Goal: Transaction & Acquisition: Purchase product/service

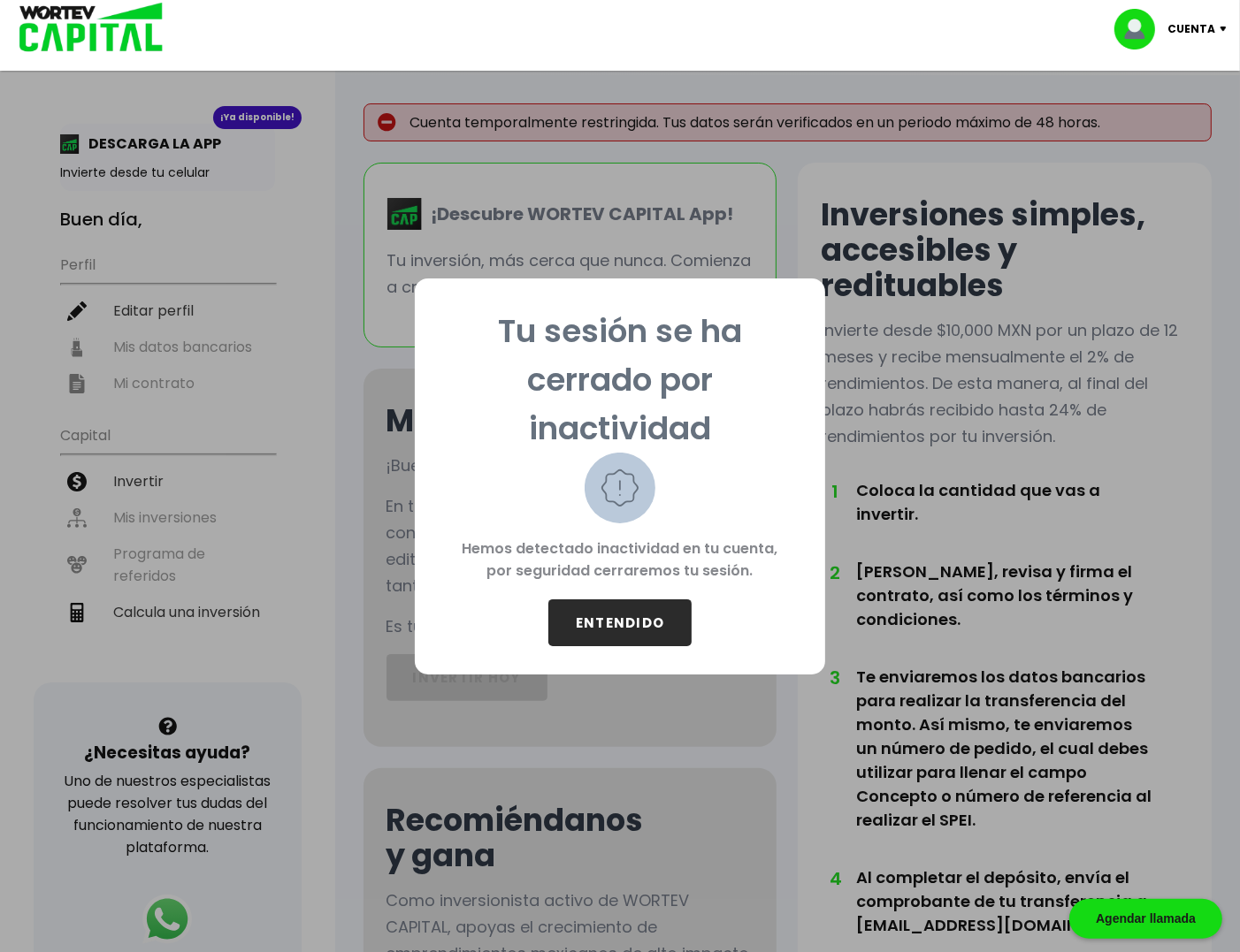
click at [623, 611] on button "ENTENDIDO" at bounding box center [619, 623] width 143 height 47
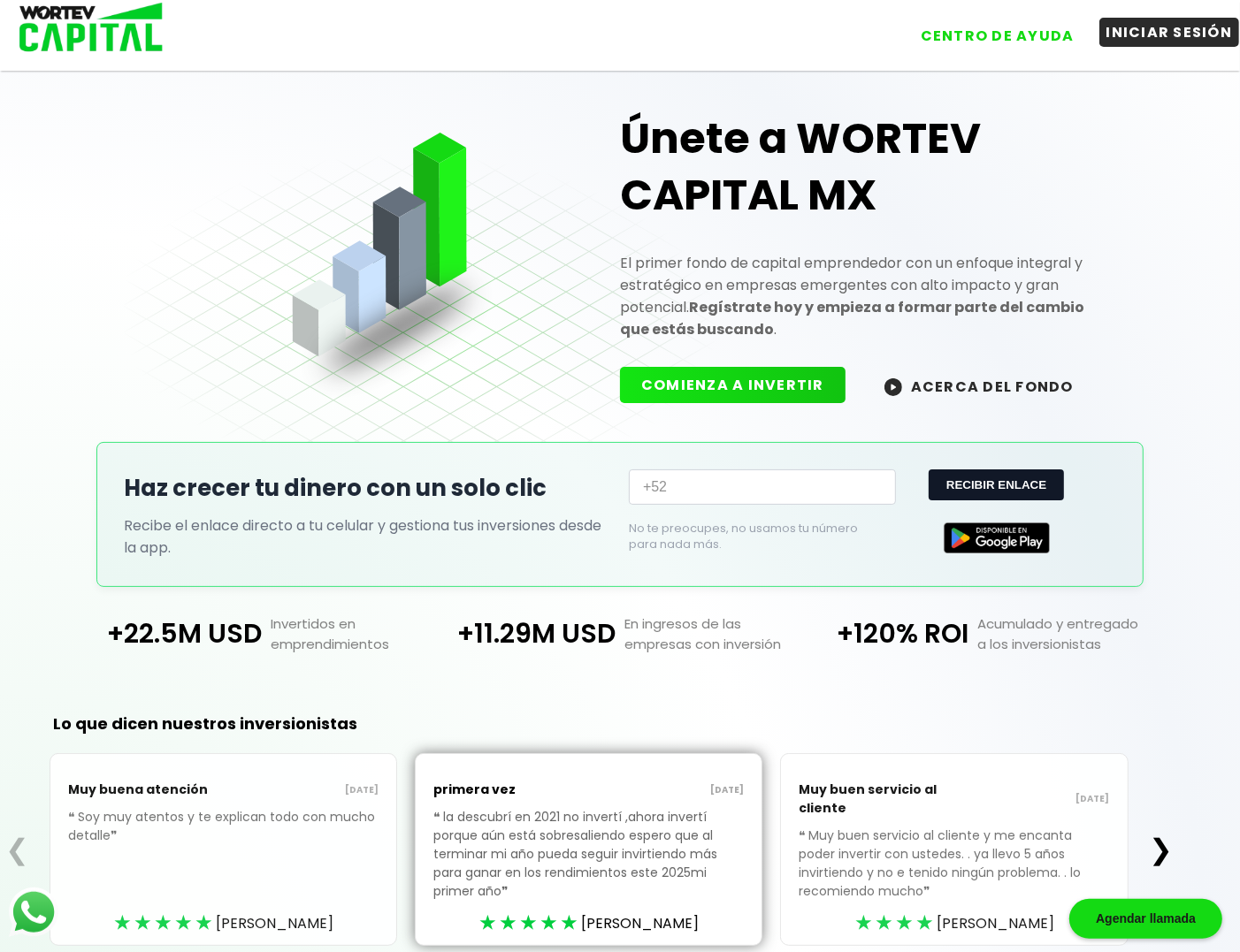
click at [1200, 32] on button "INICIAR SESIÓN" at bounding box center [1169, 32] width 141 height 29
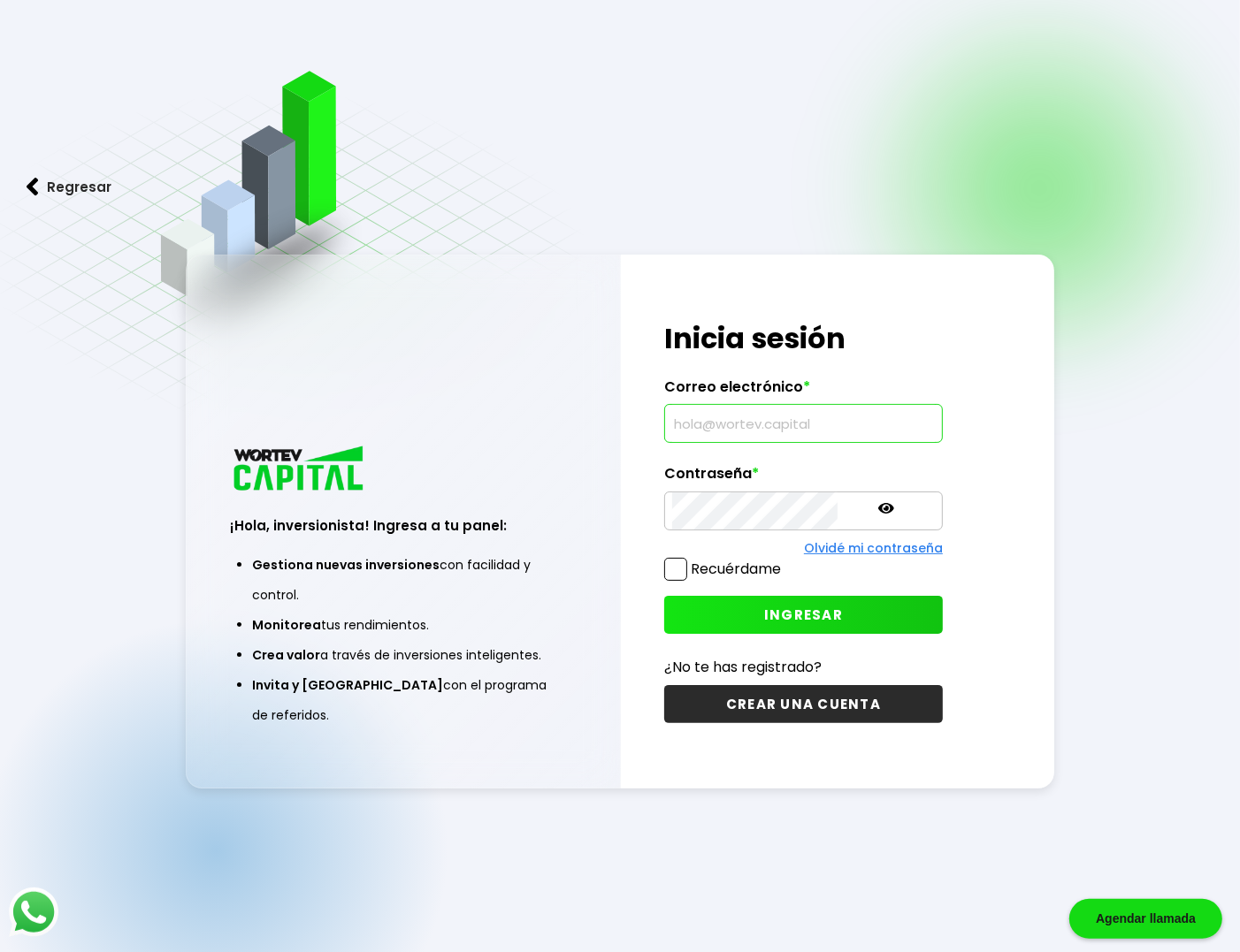
click at [713, 432] on input "text" at bounding box center [803, 423] width 262 height 37
type input "[EMAIL_ADDRESS][DOMAIN_NAME]"
click at [878, 510] on icon at bounding box center [886, 508] width 16 height 16
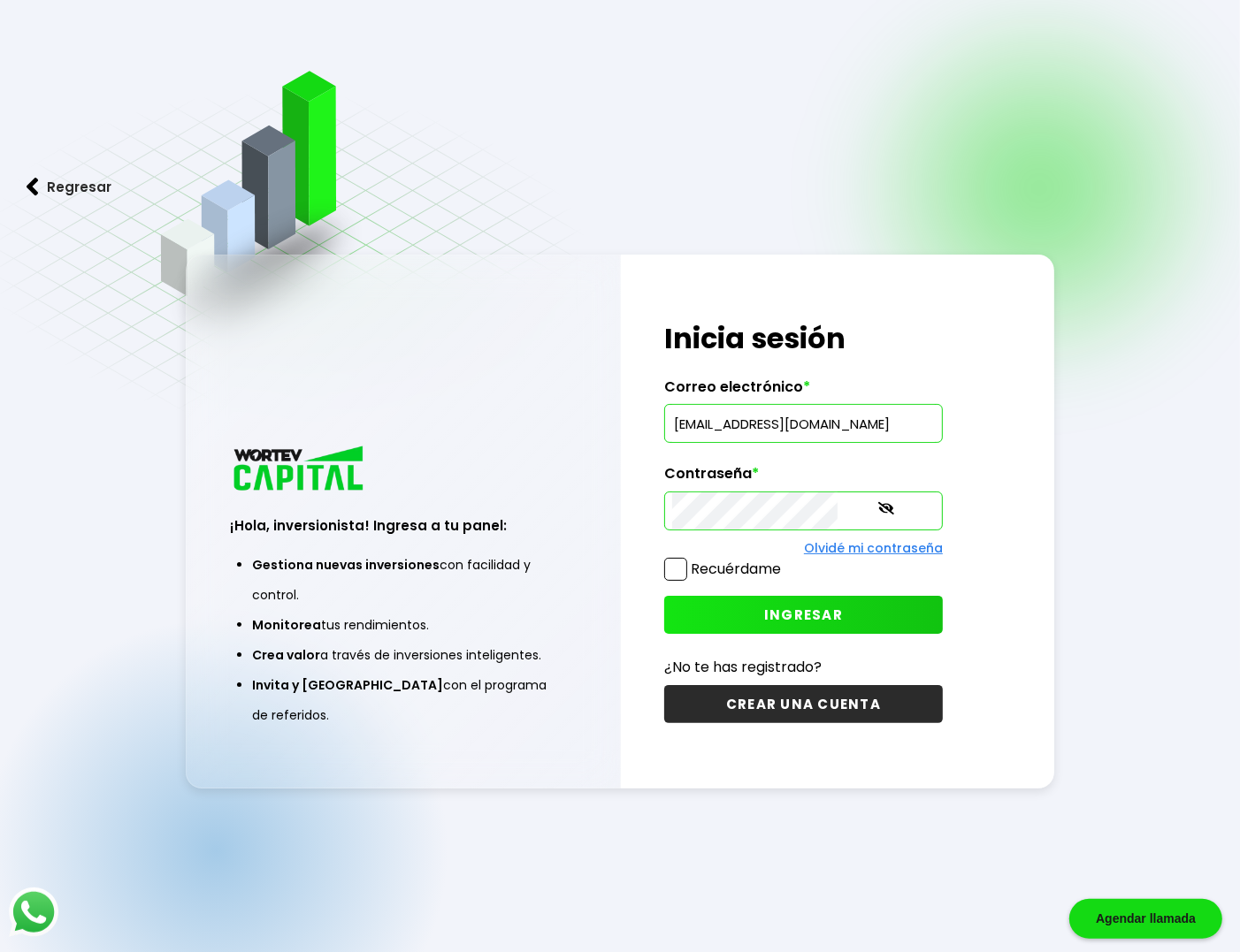
click at [679, 572] on span at bounding box center [676, 569] width 23 height 23
click at [785, 560] on input "Recuérdame" at bounding box center [785, 560] width 0 height 0
click at [713, 601] on button "INGRESAR" at bounding box center [804, 615] width 278 height 38
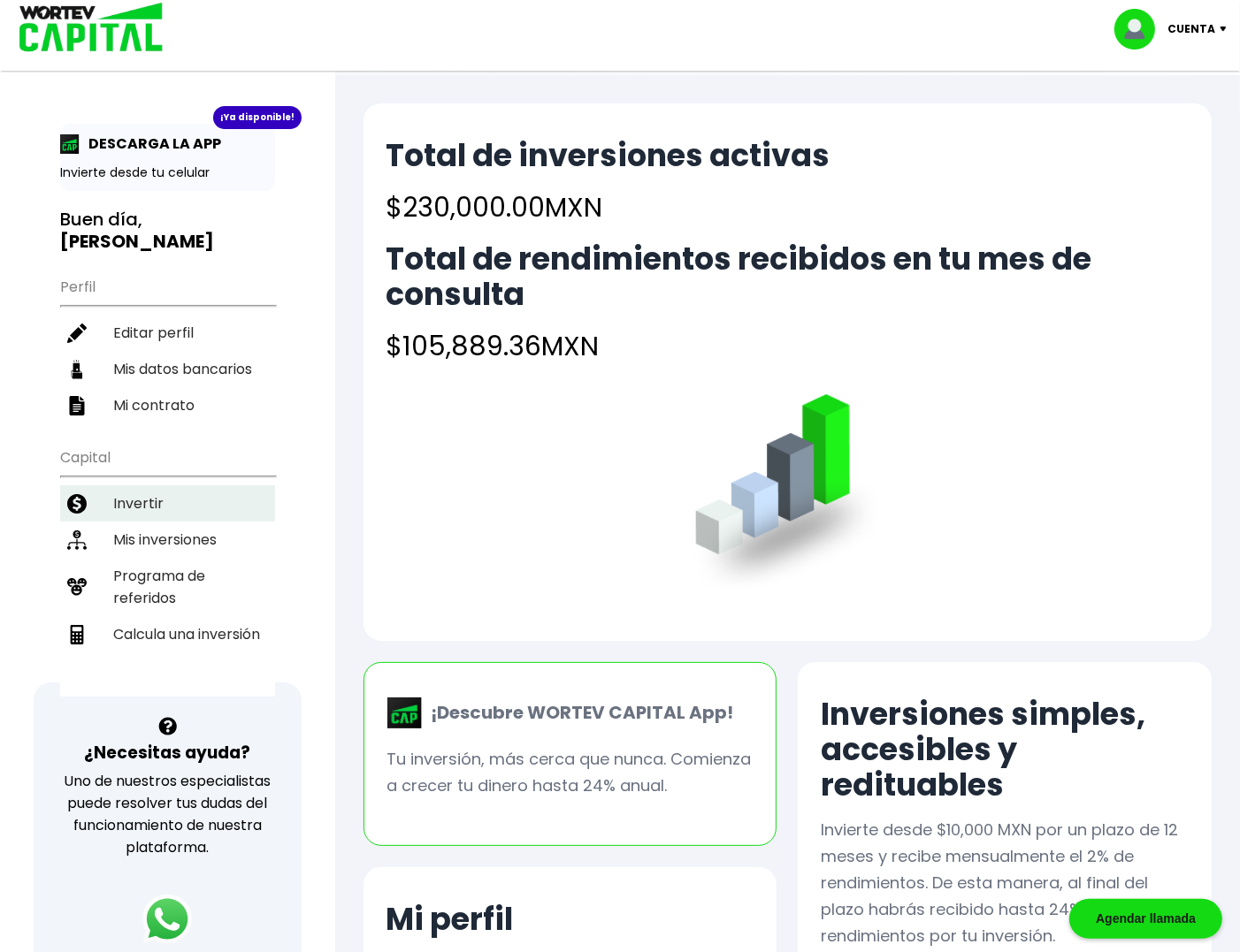
click at [149, 485] on li "Invertir" at bounding box center [168, 503] width 215 height 36
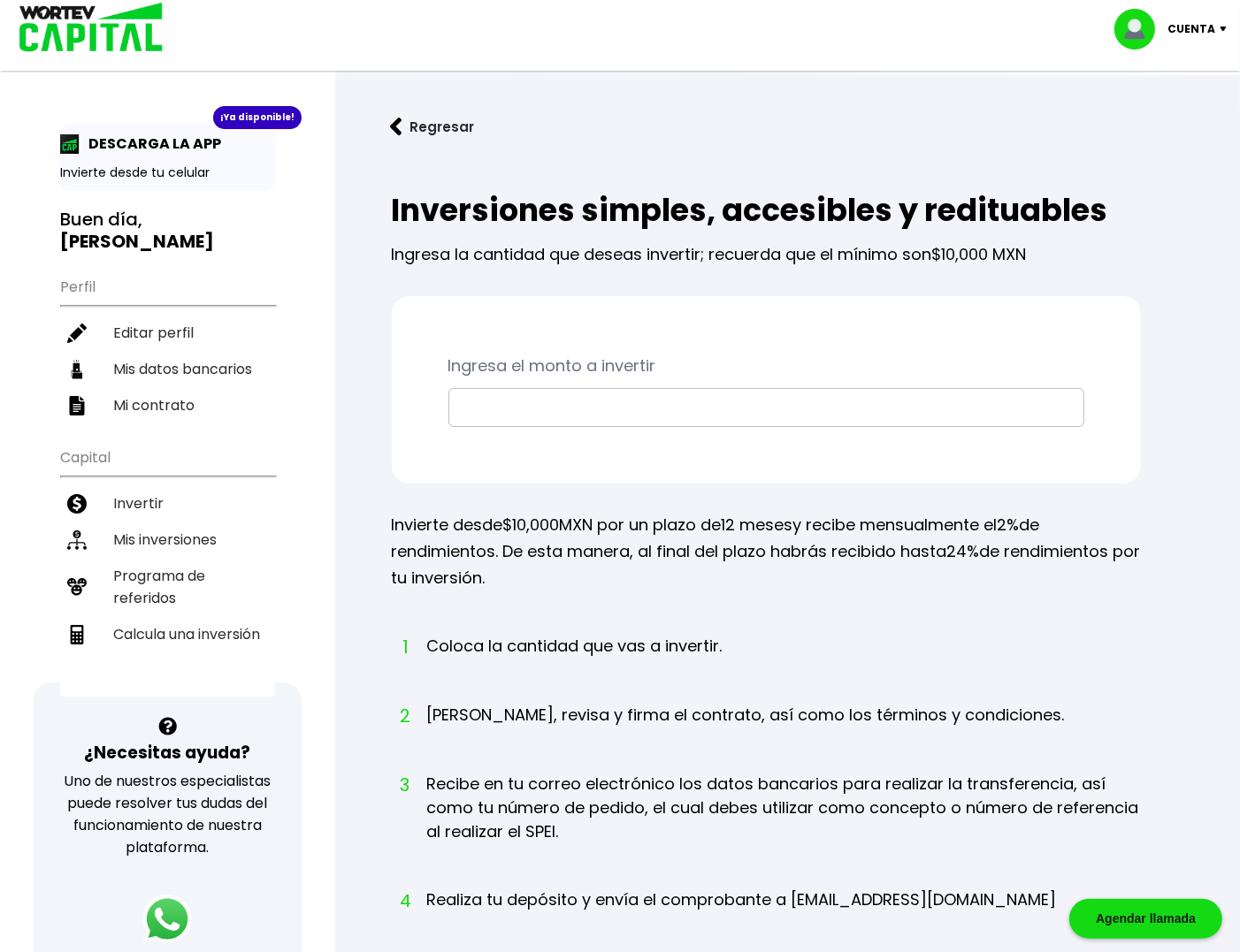
click at [462, 420] on input "text" at bounding box center [766, 407] width 620 height 37
type input "$10,000"
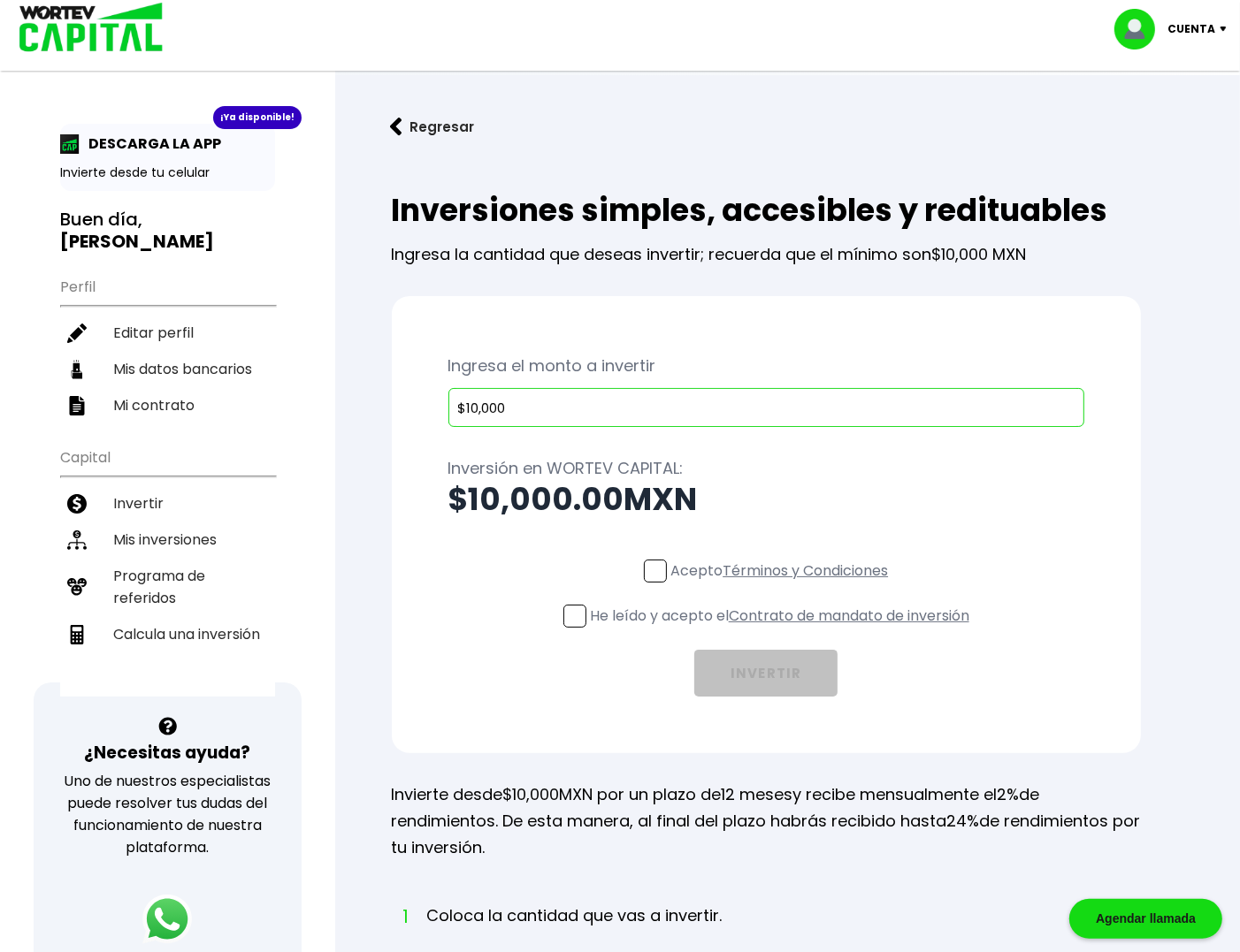
click at [657, 572] on span at bounding box center [655, 571] width 23 height 23
click at [783, 584] on input "Acepto Términos y Condiciones" at bounding box center [783, 584] width 0 height 0
click at [571, 616] on span at bounding box center [575, 616] width 23 height 23
click at [783, 629] on input "He leído y acepto el Contrato de mandato de inversión" at bounding box center [783, 629] width 0 height 0
click at [785, 679] on button "INVERTIR" at bounding box center [765, 674] width 143 height 47
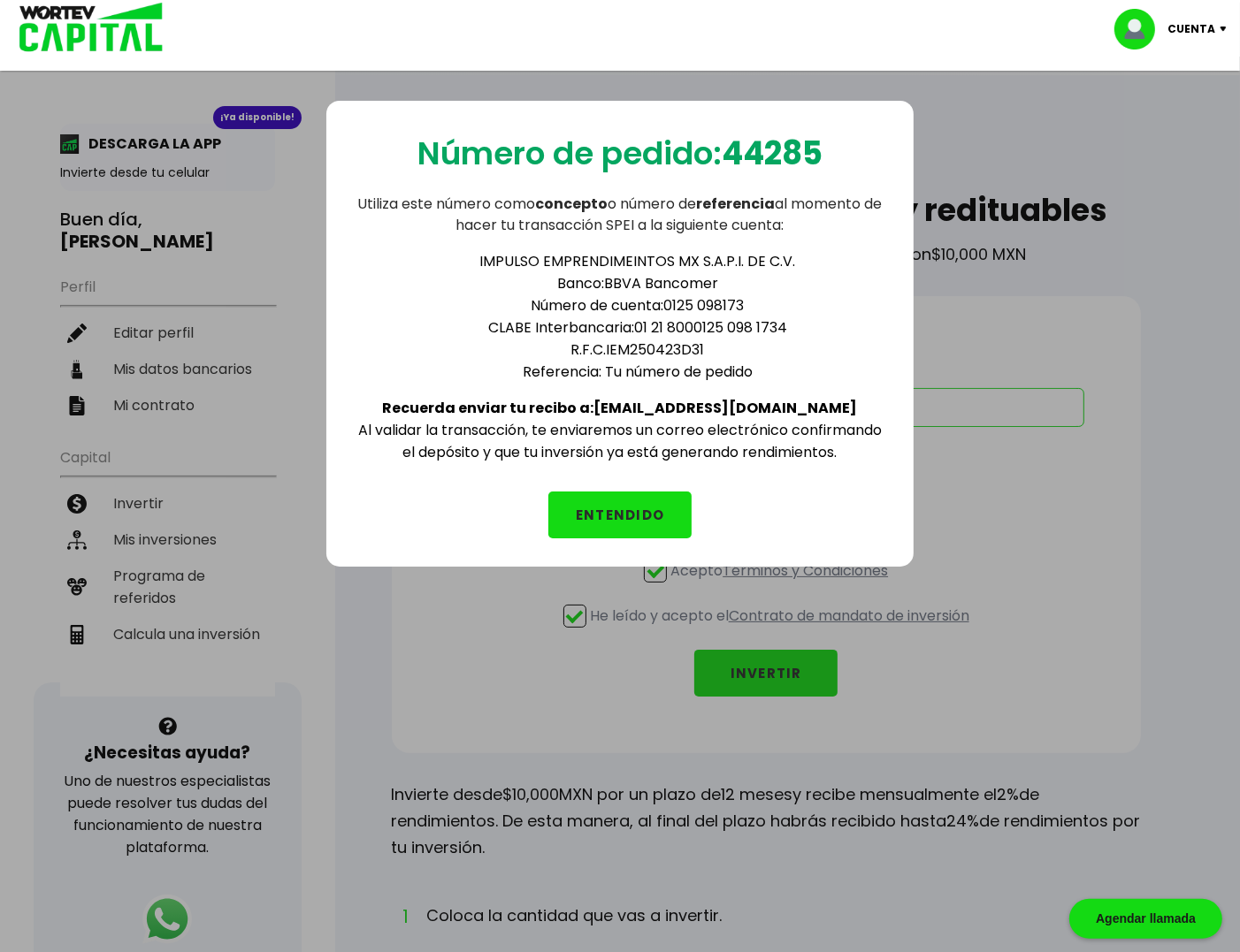
click at [658, 513] on button "ENTENDIDO" at bounding box center [619, 515] width 143 height 47
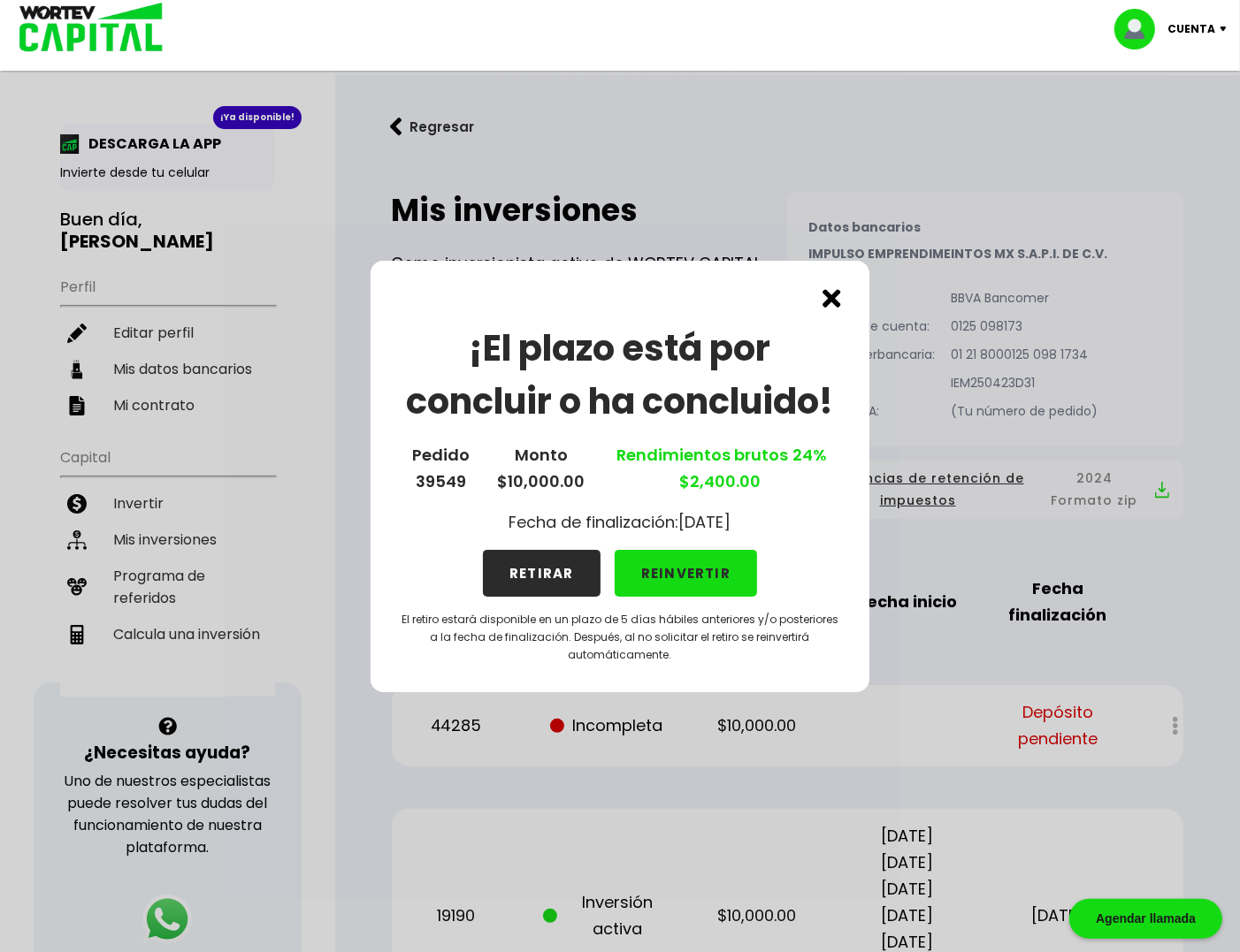
click at [692, 584] on button "REINVERTIR" at bounding box center [685, 573] width 143 height 47
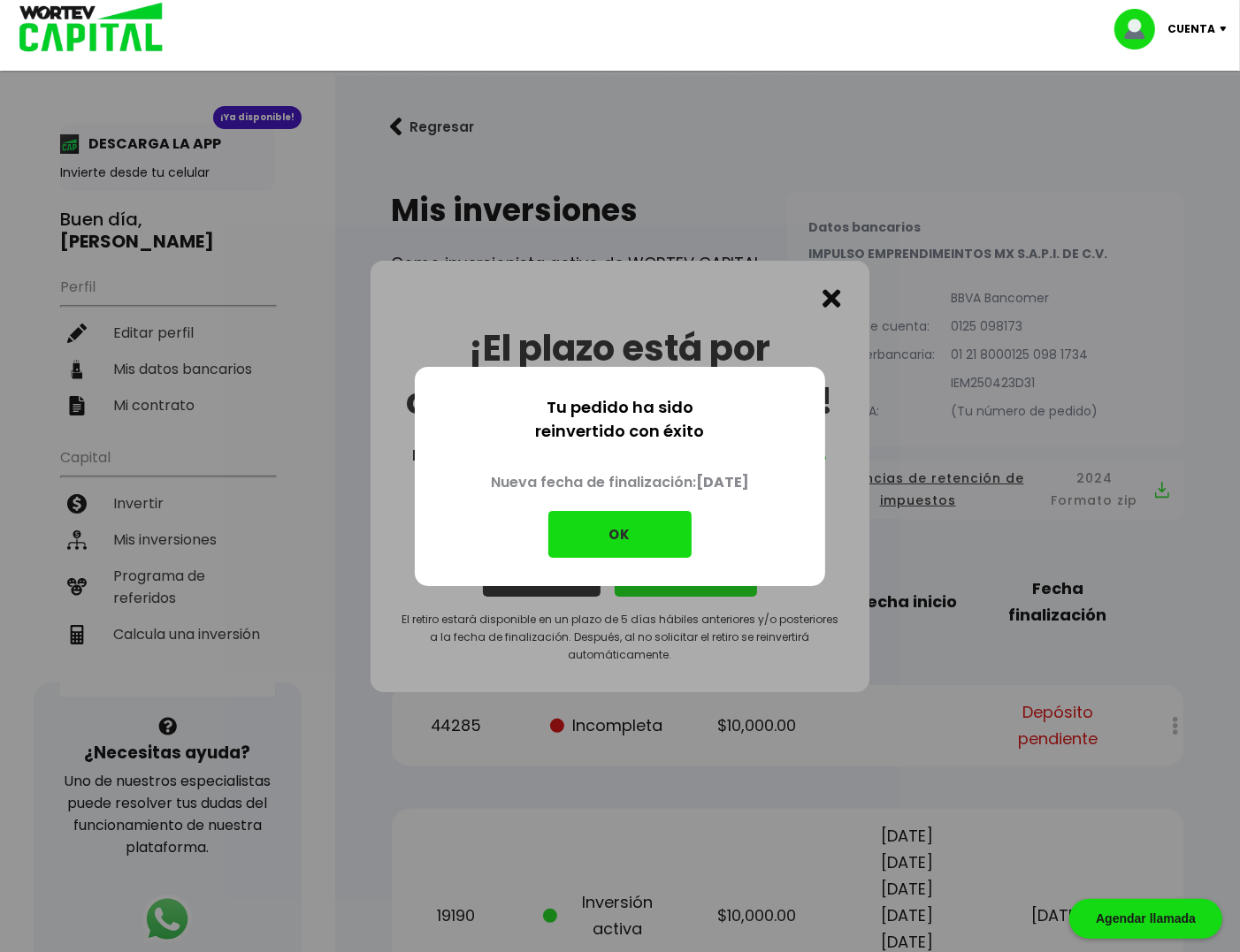
click at [613, 517] on button "OK" at bounding box center [619, 535] width 143 height 47
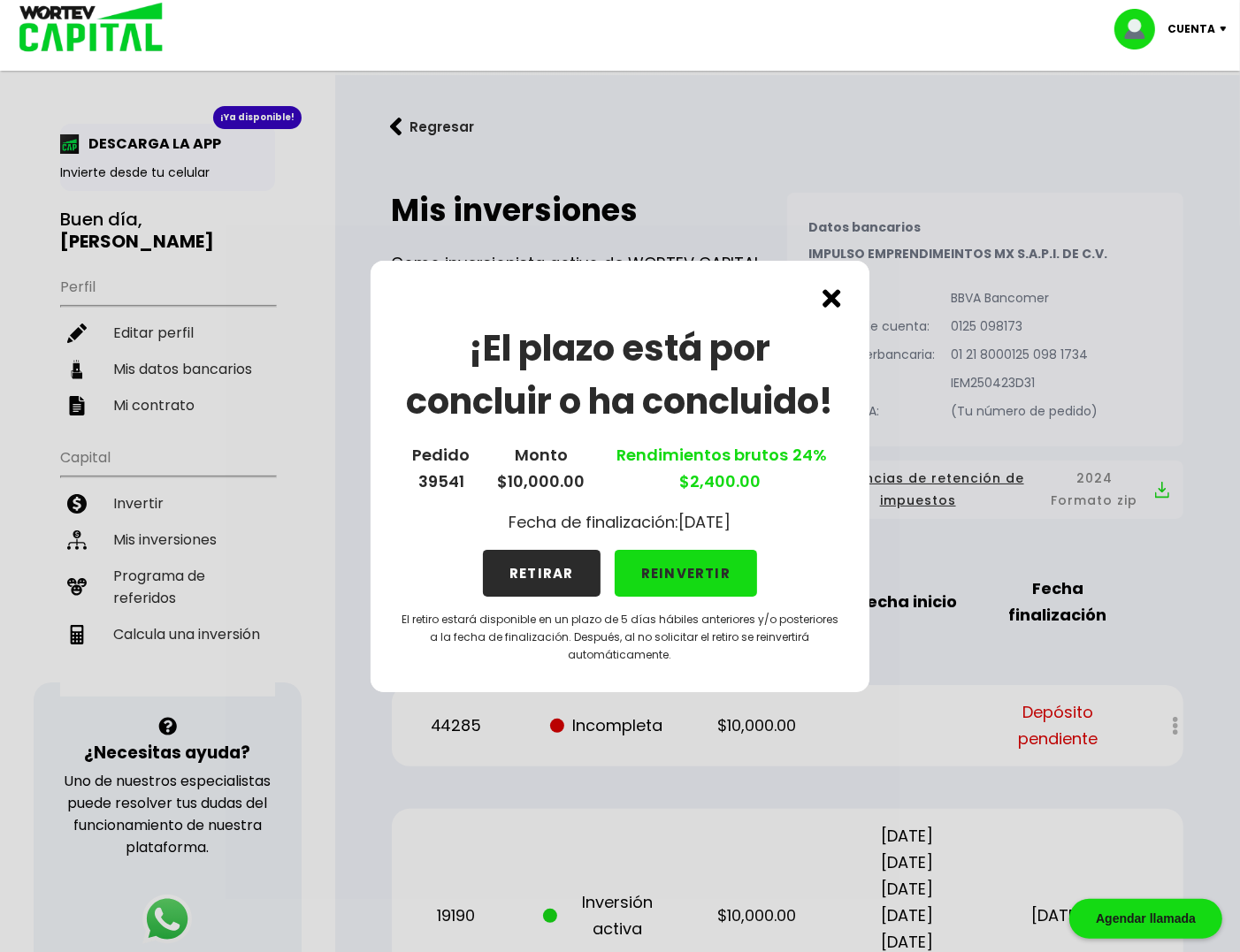
click at [695, 554] on button "REINVERTIR" at bounding box center [685, 573] width 143 height 47
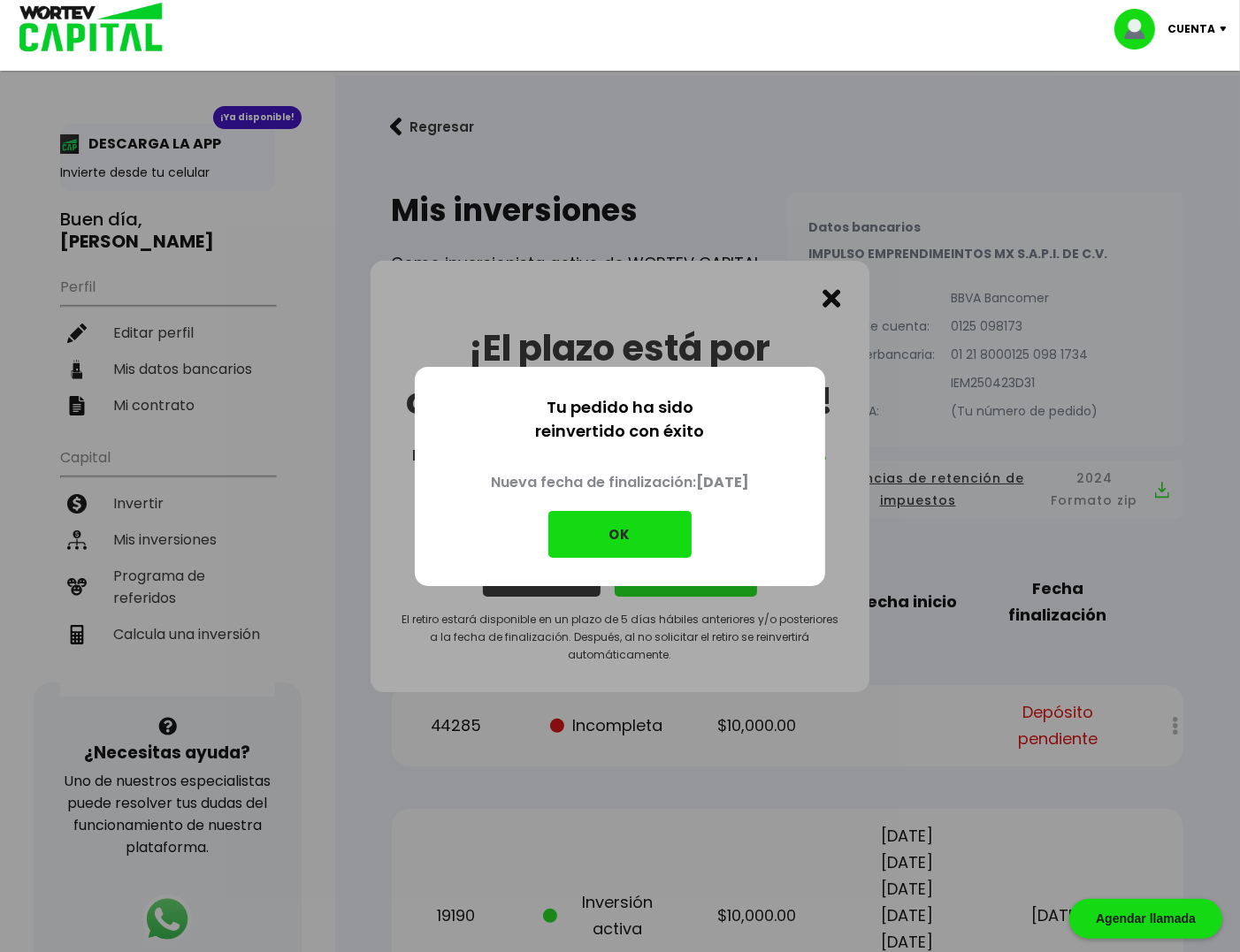
click at [638, 518] on button "OK" at bounding box center [619, 535] width 143 height 47
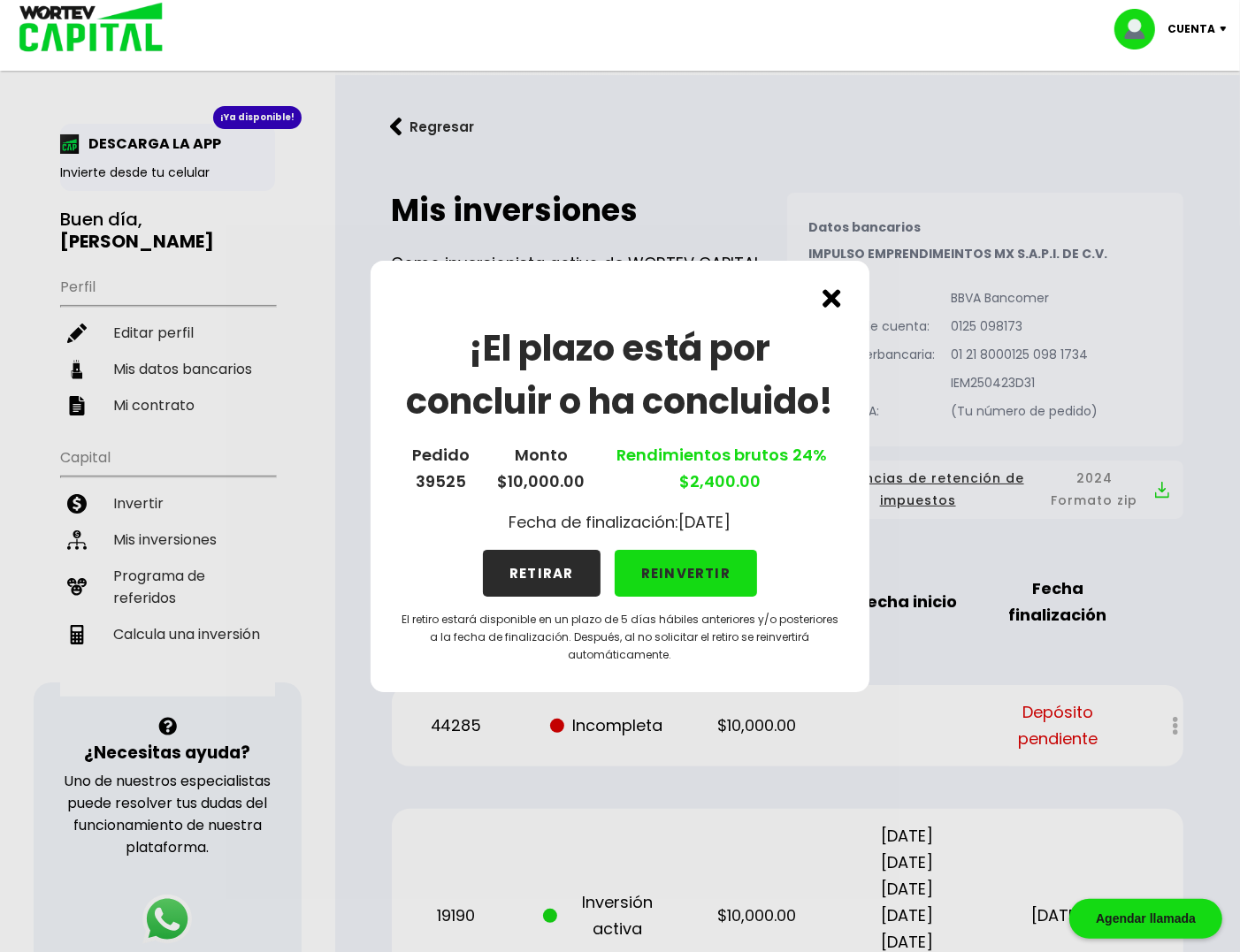
click at [692, 562] on button "REINVERTIR" at bounding box center [685, 573] width 143 height 47
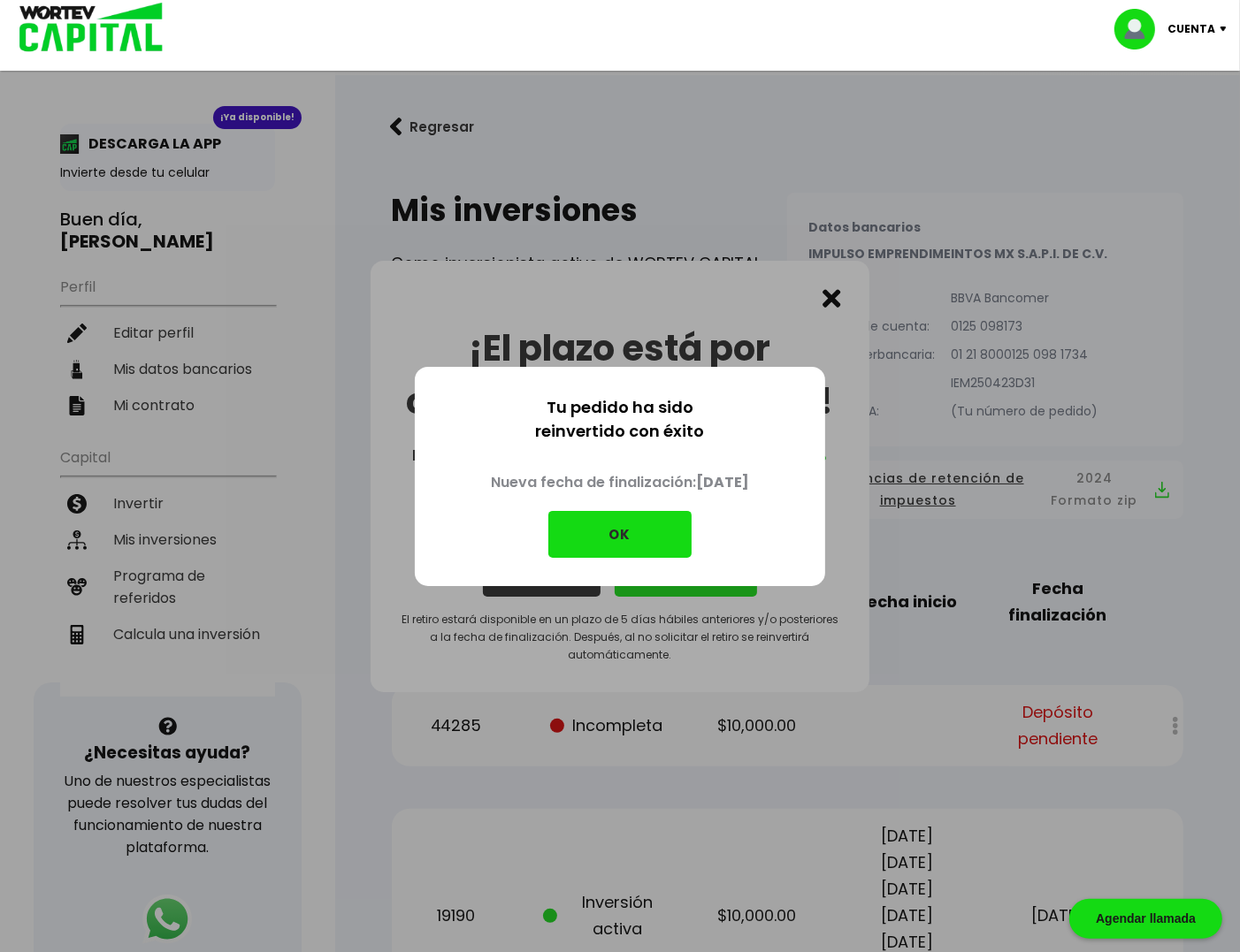
click at [630, 533] on button "OK" at bounding box center [619, 535] width 143 height 47
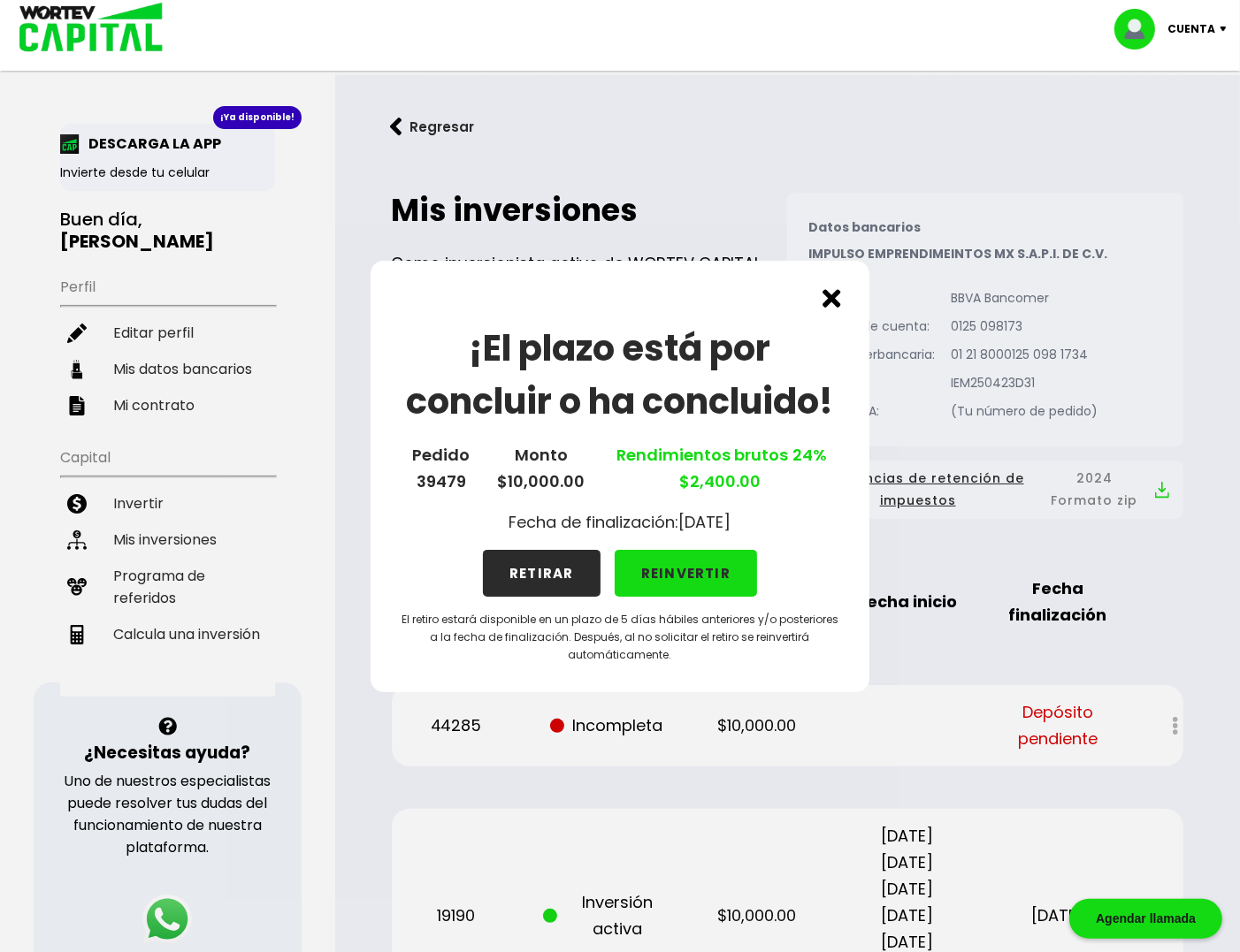
click at [678, 560] on button "REINVERTIR" at bounding box center [685, 573] width 143 height 47
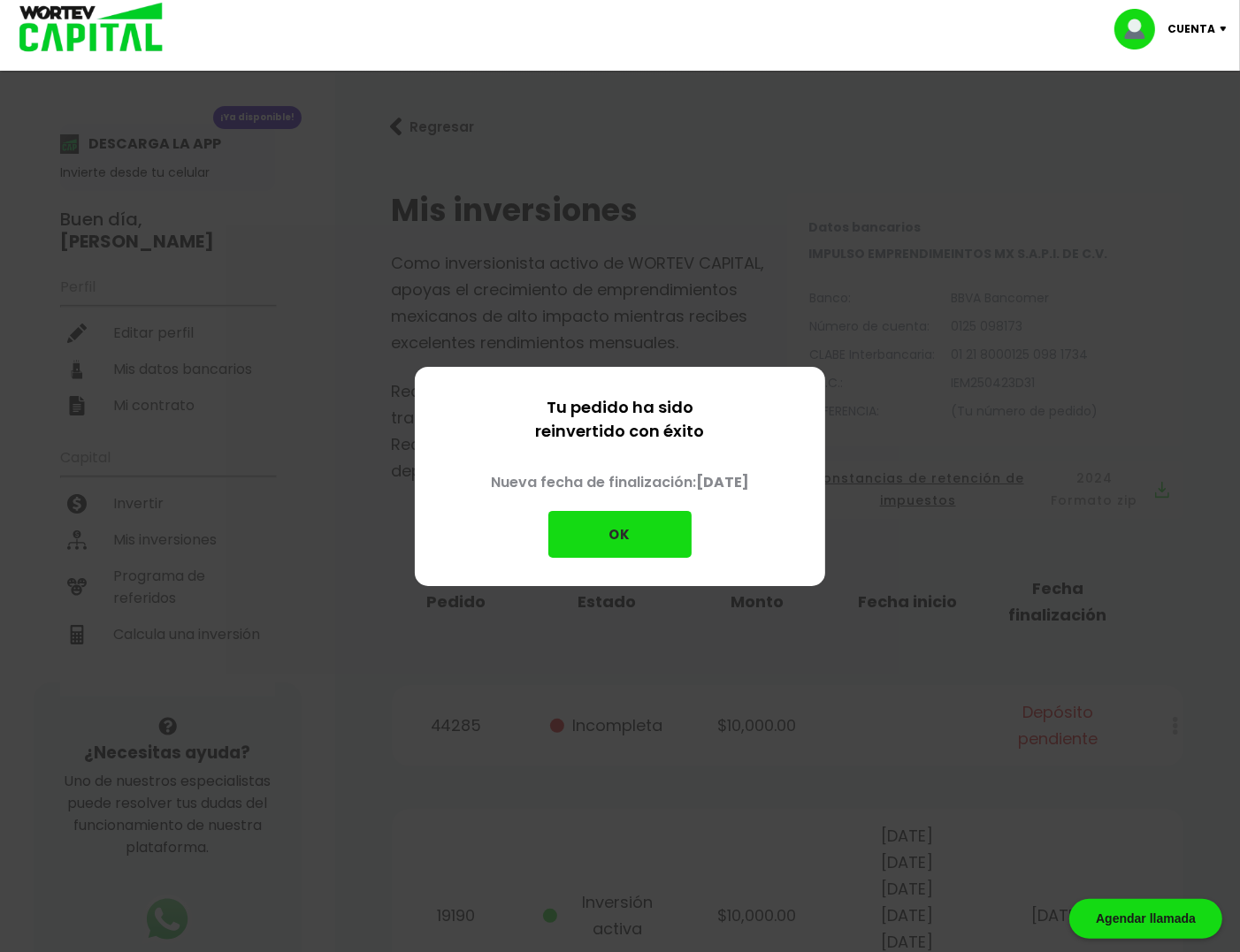
click at [633, 521] on button "OK" at bounding box center [619, 535] width 143 height 47
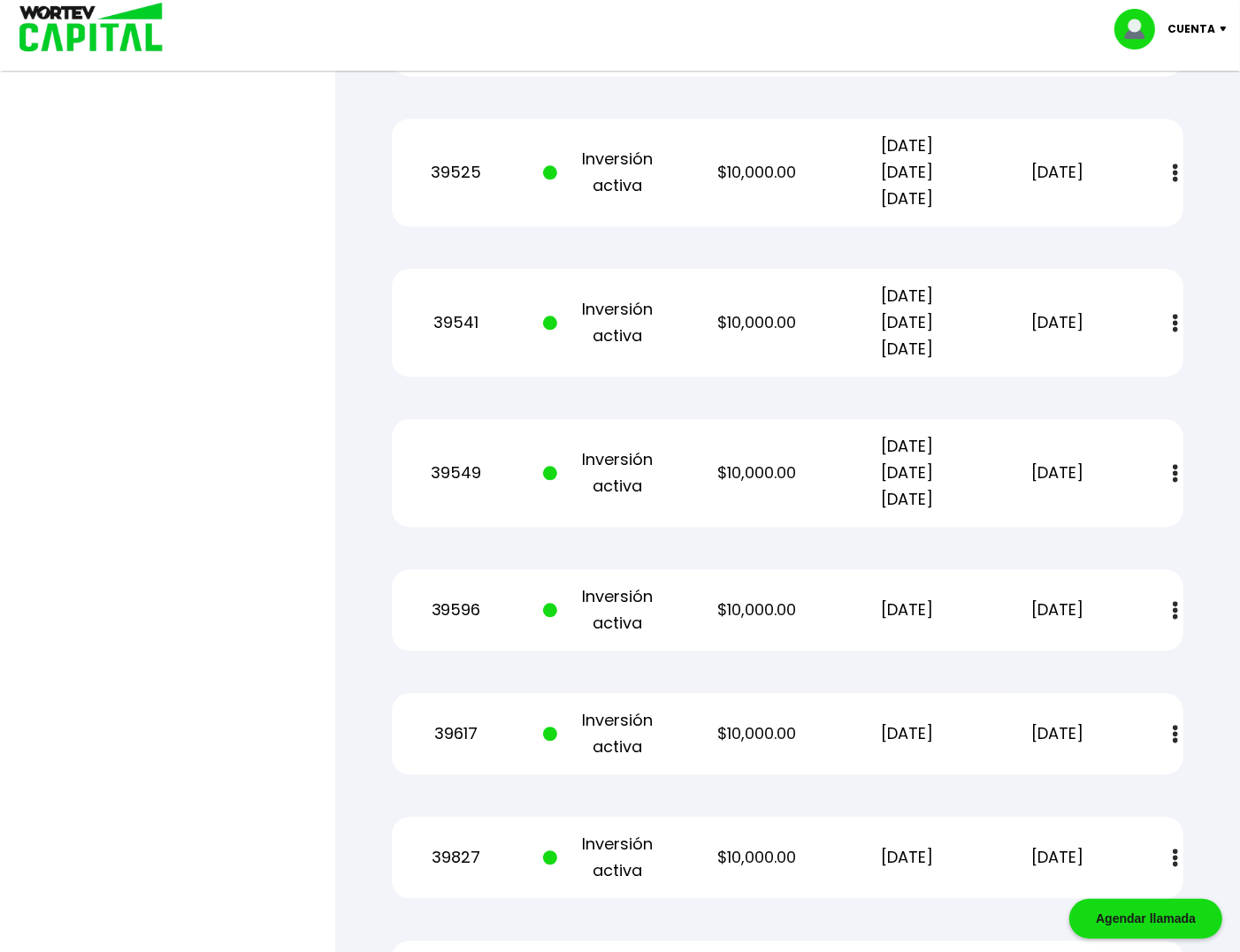
scroll to position [4219, 0]
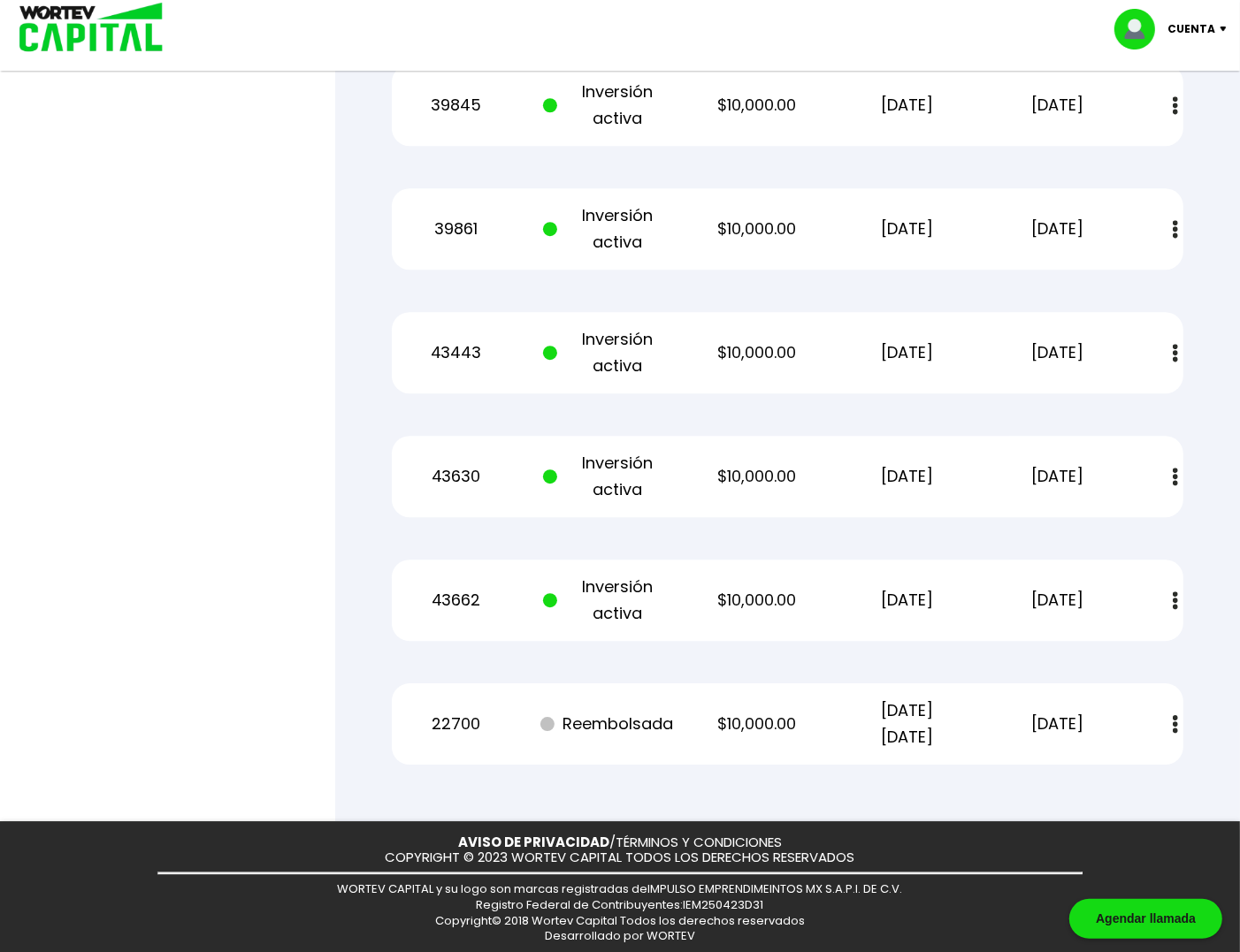
drag, startPoint x: 490, startPoint y: 462, endPoint x: 432, endPoint y: 988, distance: 529.2
click at [556, 25] on div "Cuenta Editar perfil Cerrar sesión" at bounding box center [620, 28] width 1238 height 58
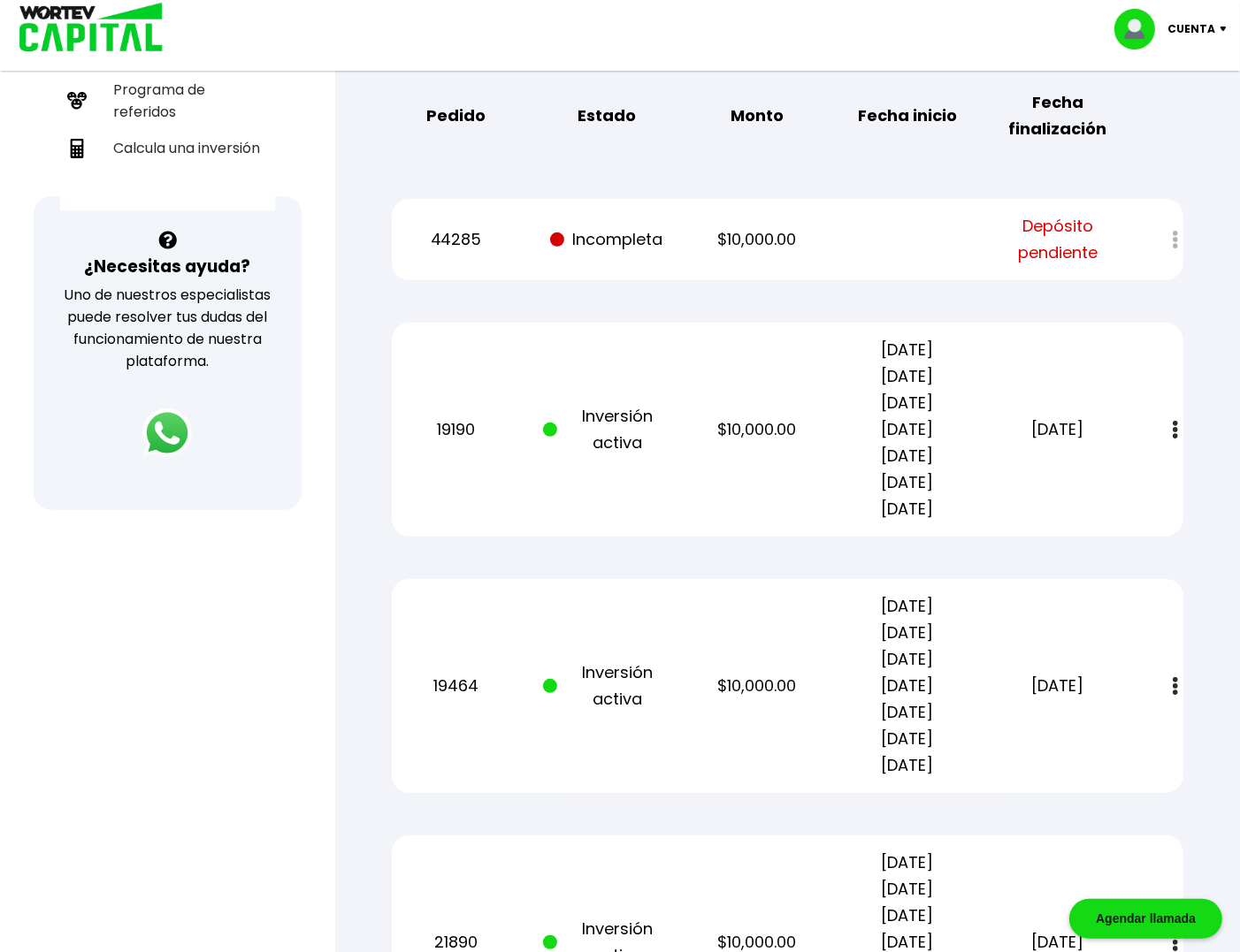
scroll to position [0, 0]
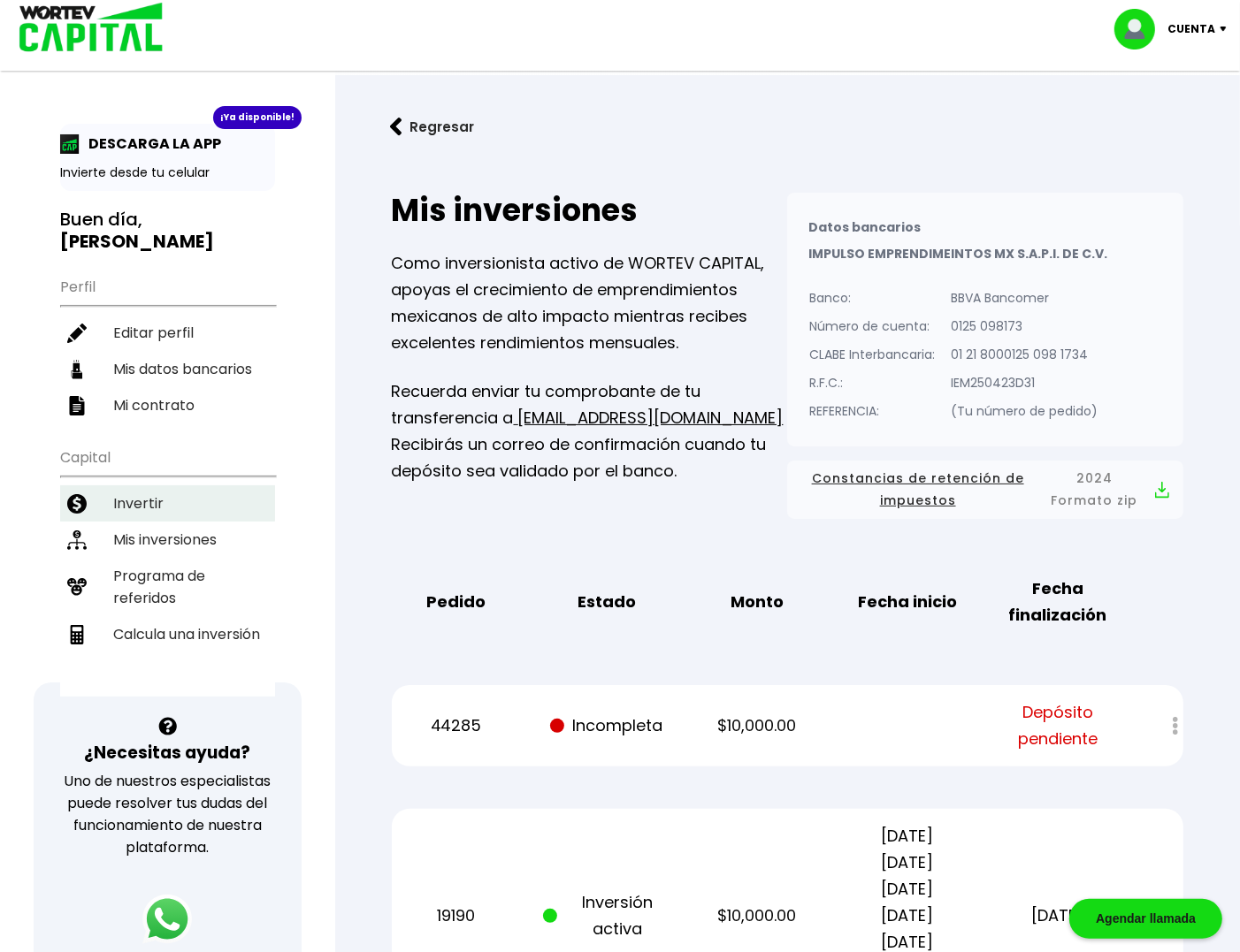
click at [149, 485] on li "Invertir" at bounding box center [168, 503] width 215 height 36
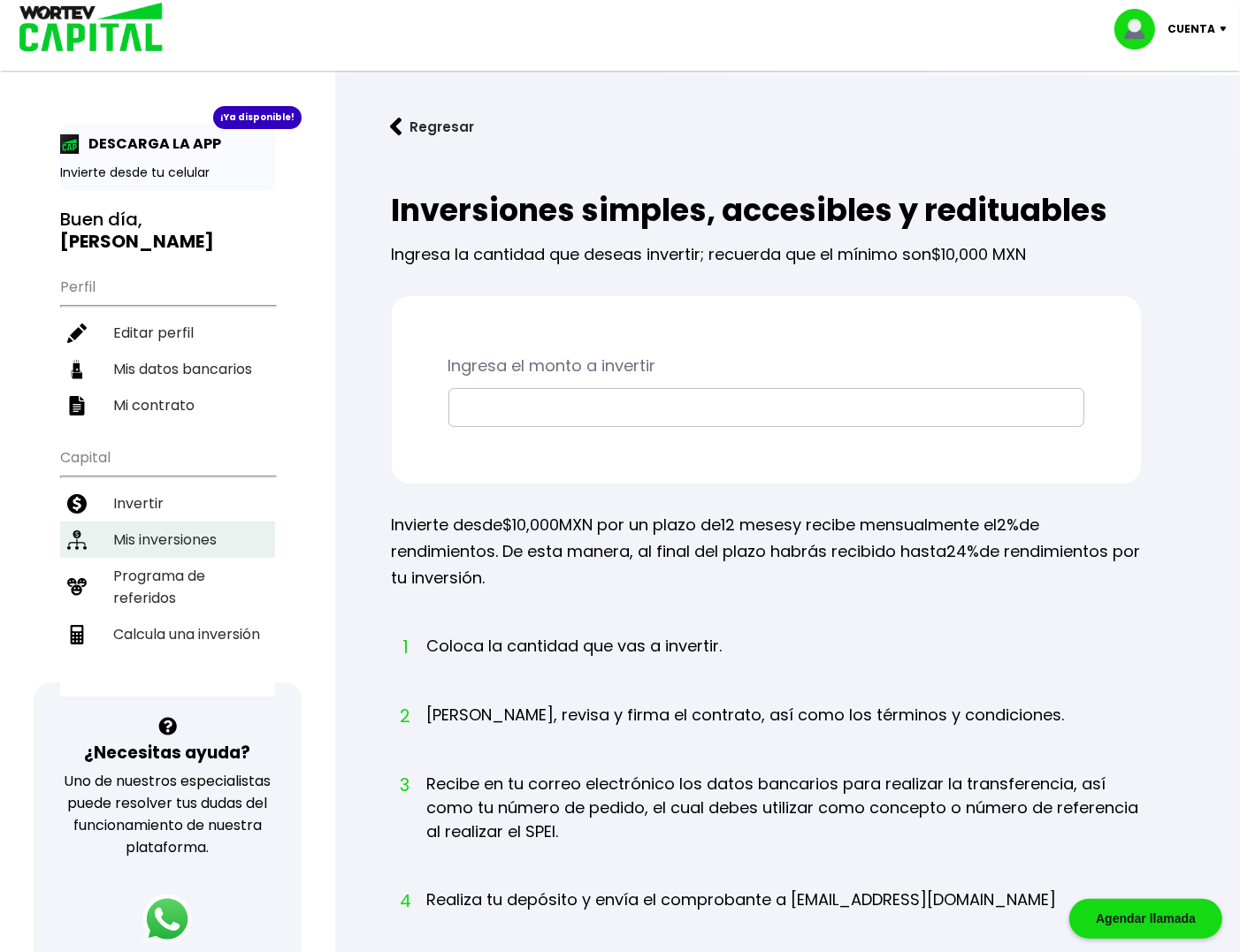
click at [166, 521] on li "Mis inversiones" at bounding box center [168, 539] width 215 height 36
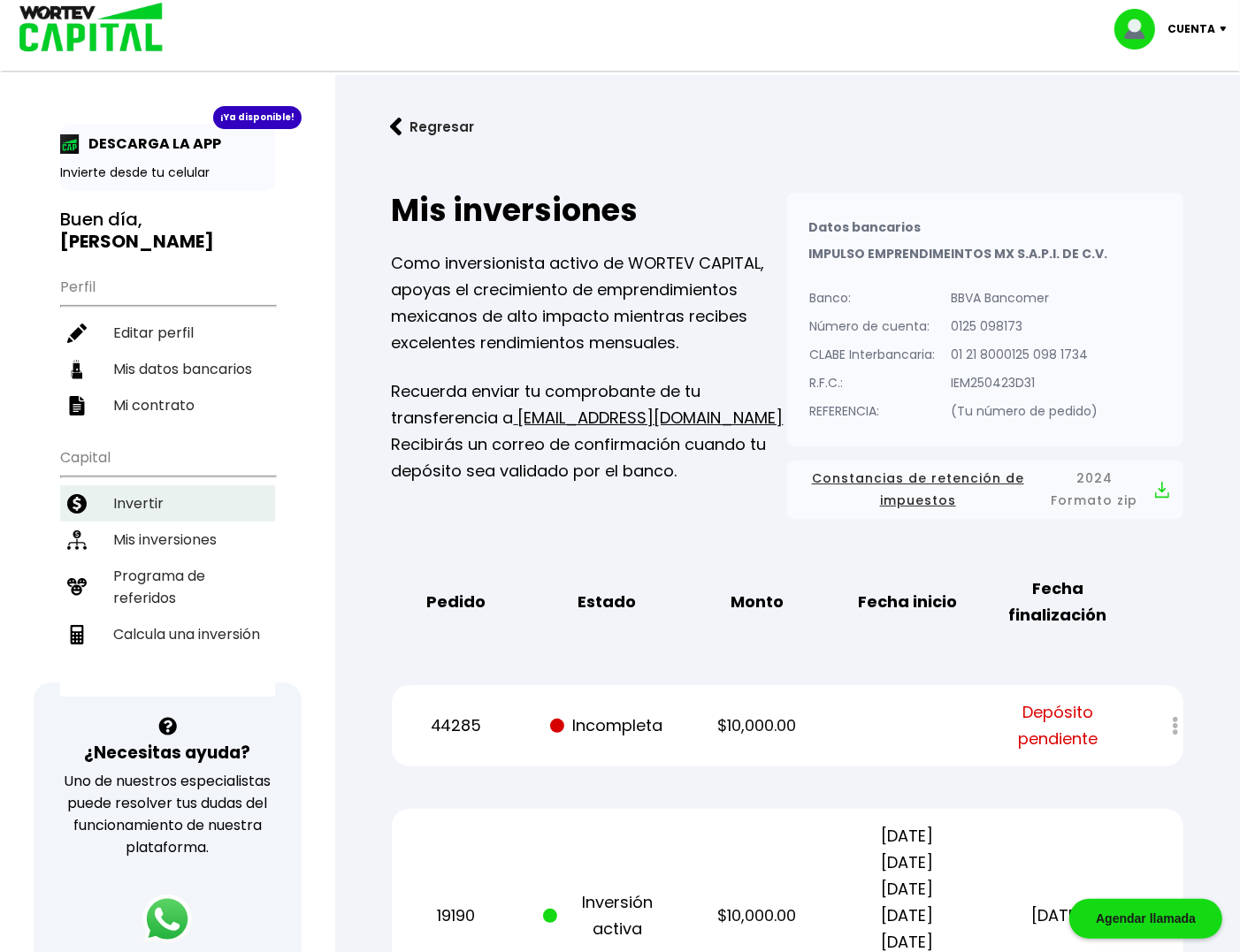
click at [135, 485] on li "Invertir" at bounding box center [168, 503] width 215 height 36
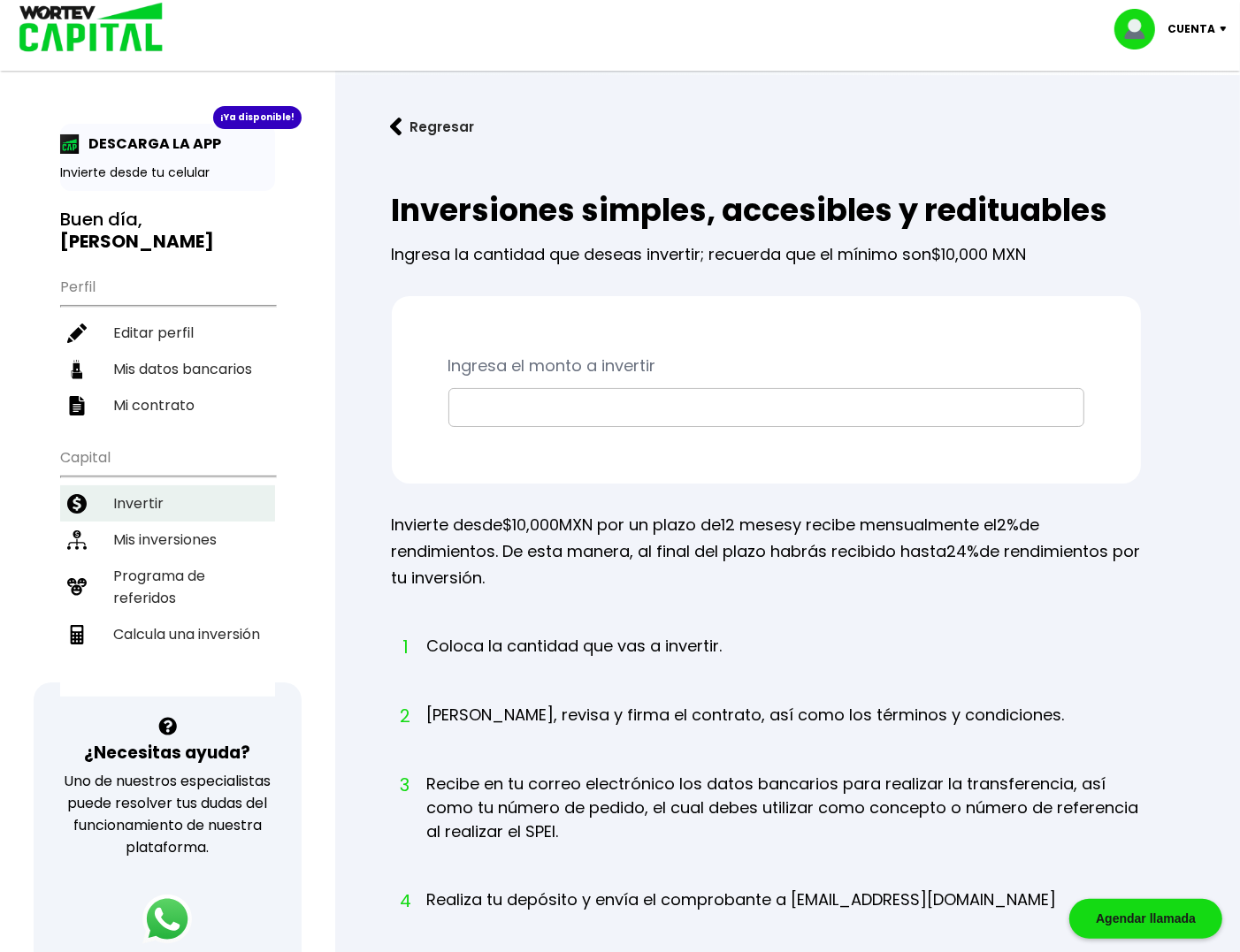
click at [127, 485] on li "Invertir" at bounding box center [168, 503] width 215 height 36
click at [138, 521] on li "Mis inversiones" at bounding box center [168, 539] width 215 height 36
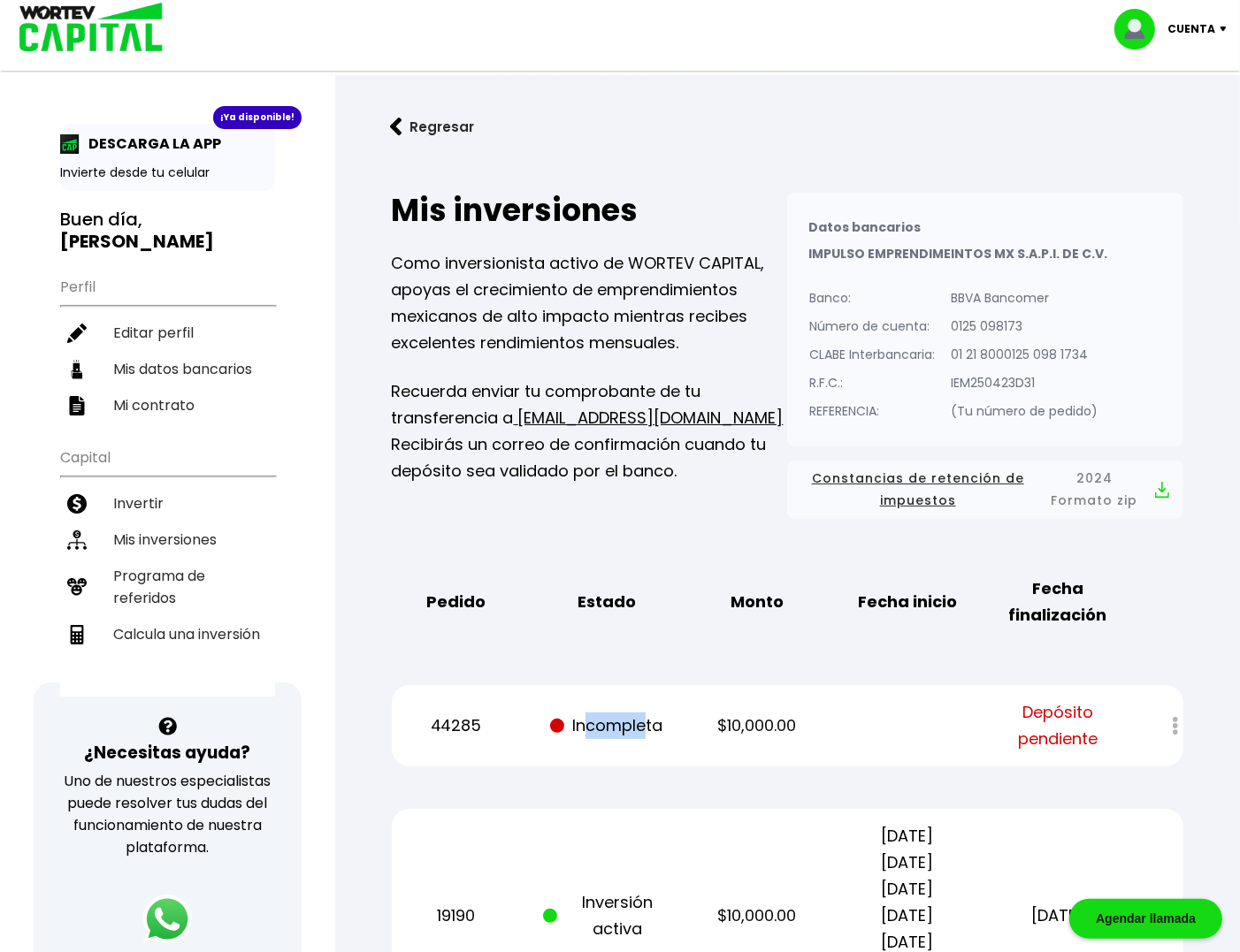
drag, startPoint x: 587, startPoint y: 733, endPoint x: 681, endPoint y: 723, distance: 94.5
click at [679, 723] on div "44285 Incompleta $10,000.00 Depósito pendiente" at bounding box center [788, 726] width 791 height 81
click at [741, 729] on p "$10,000.00" at bounding box center [756, 726] width 127 height 26
drag, startPoint x: 367, startPoint y: 673, endPoint x: 400, endPoint y: 174, distance: 500.1
click at [151, 485] on li "Invertir" at bounding box center [168, 503] width 215 height 36
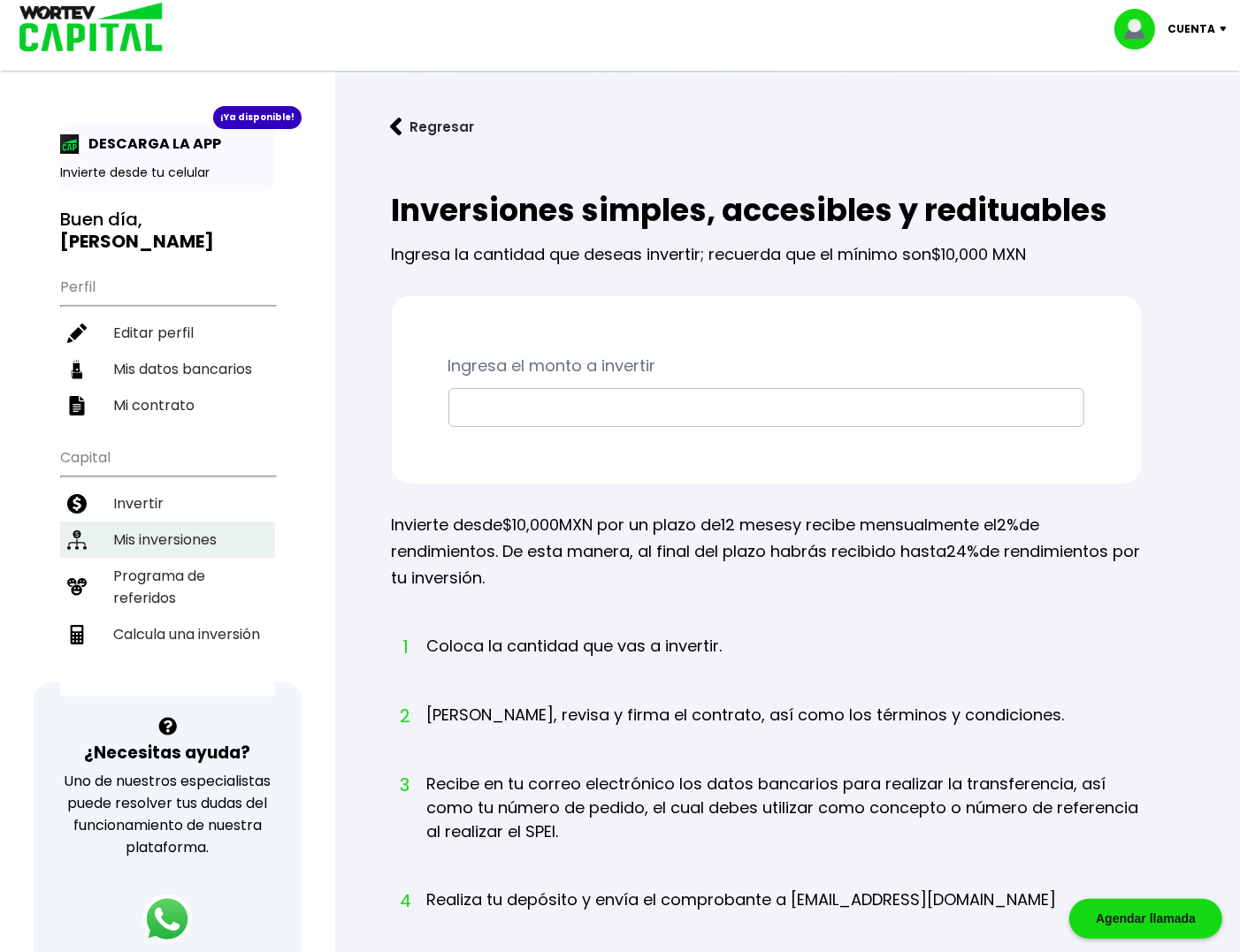
click at [143, 521] on li "Mis inversiones" at bounding box center [168, 539] width 215 height 36
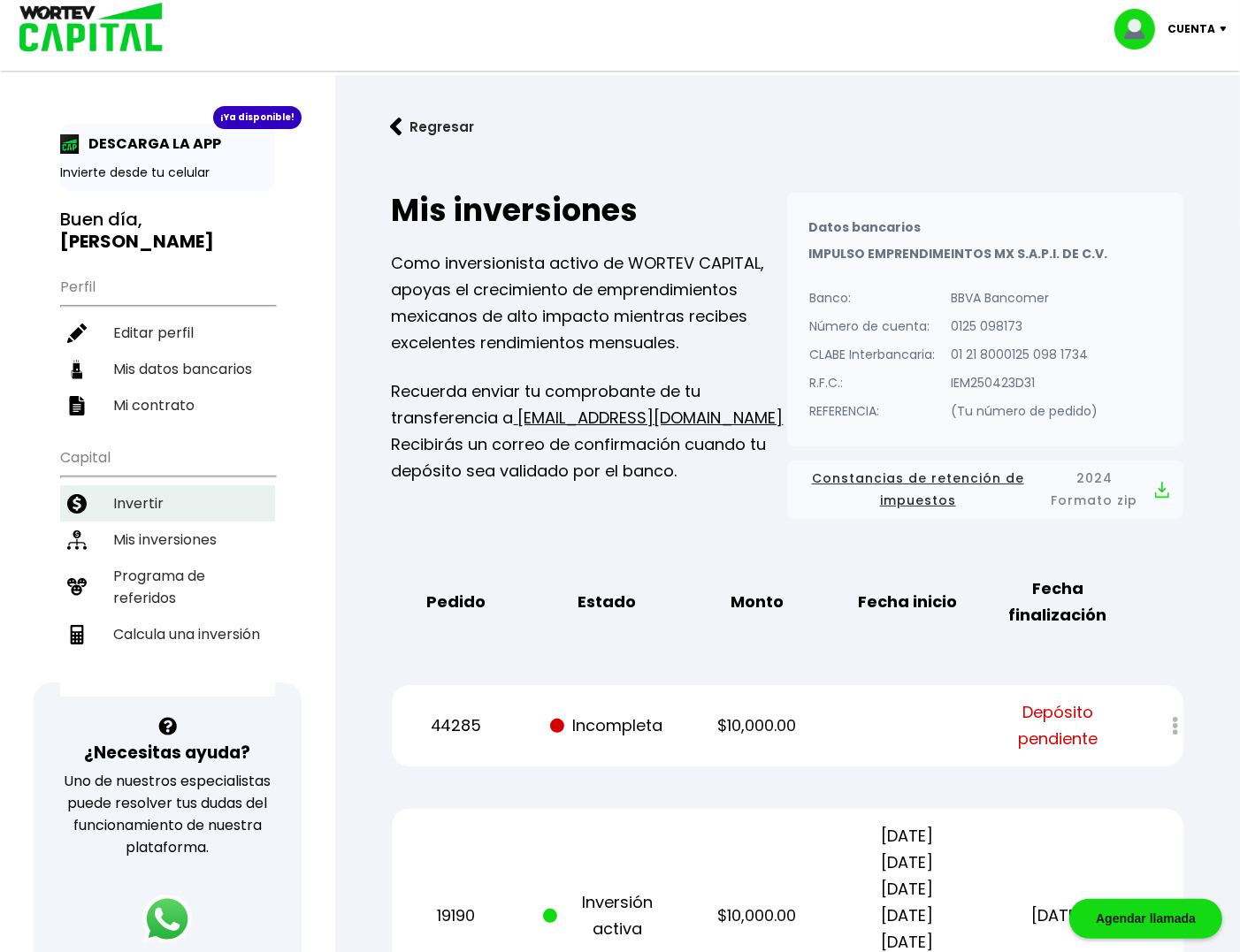
click at [142, 485] on li "Invertir" at bounding box center [168, 503] width 215 height 36
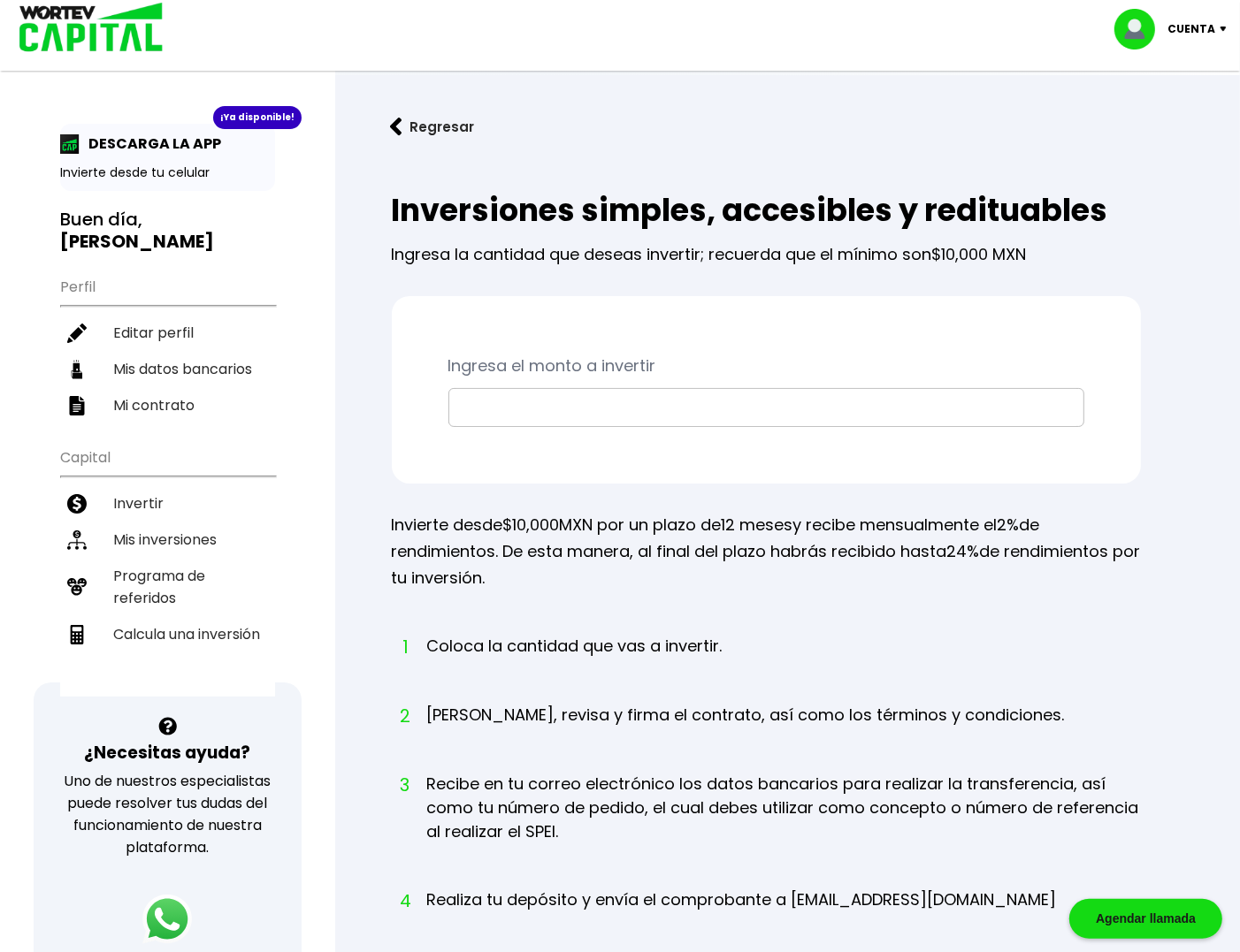
click at [110, 32] on img at bounding box center [85, 28] width 168 height 58
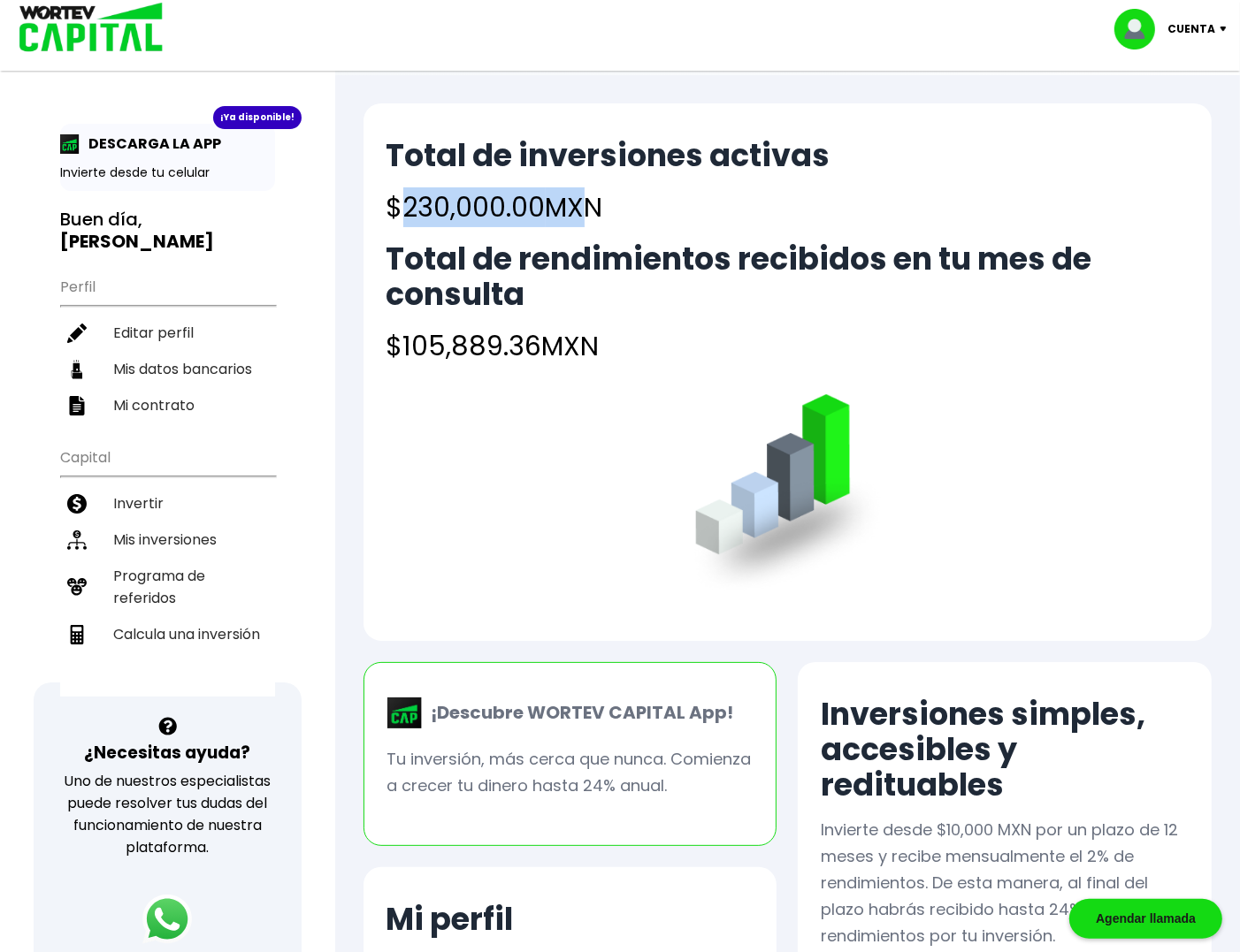
drag, startPoint x: 408, startPoint y: 187, endPoint x: 604, endPoint y: 220, distance: 198.8
click at [590, 218] on h4 "$230,000.00 MXN" at bounding box center [608, 207] width 444 height 40
click at [654, 228] on div "Total de inversiones activas $230,000.00 MXN Total de rendimientos recibidos en…" at bounding box center [787, 252] width 802 height 228
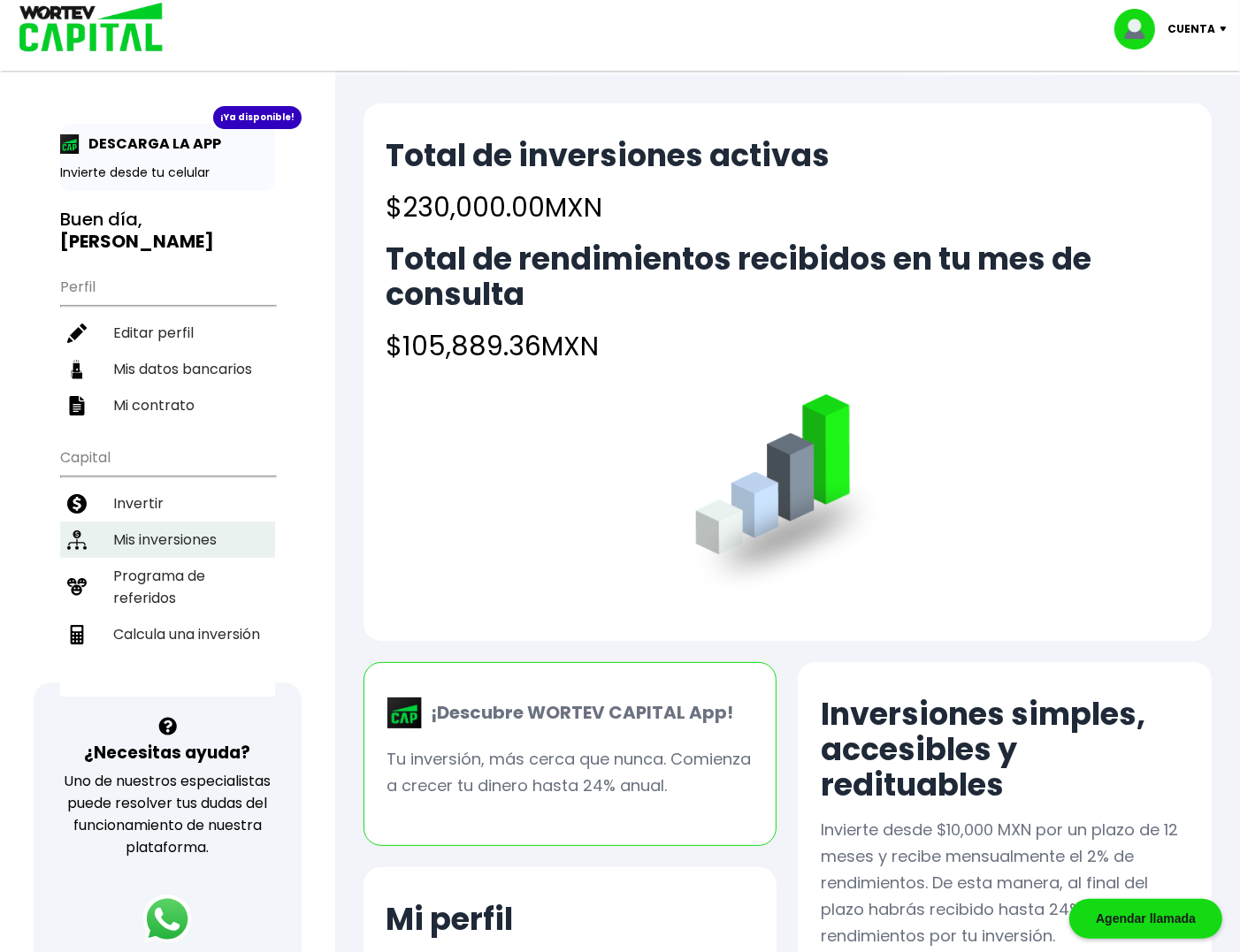
click at [151, 521] on li "Mis inversiones" at bounding box center [168, 539] width 215 height 36
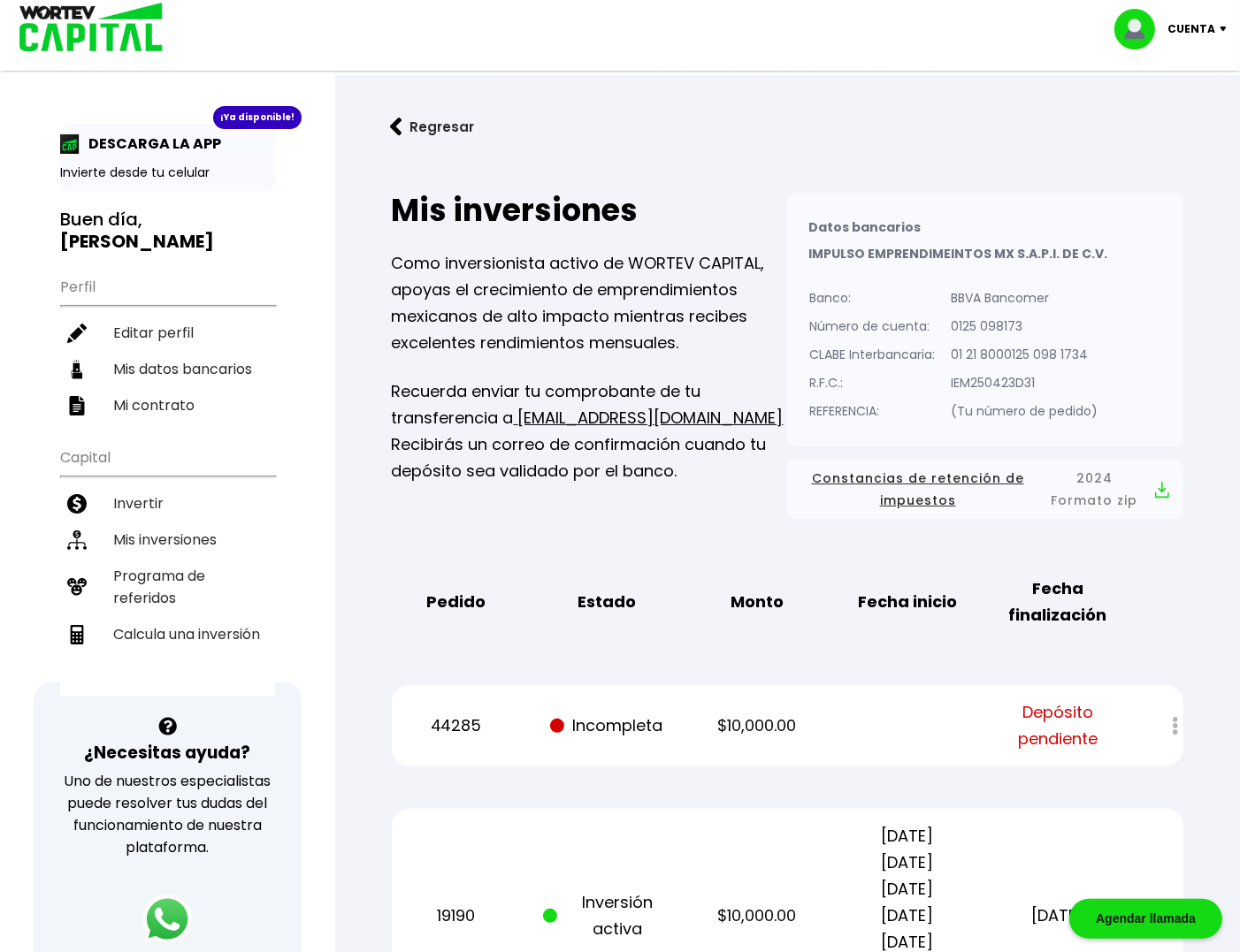
click at [119, 33] on img at bounding box center [85, 28] width 168 height 58
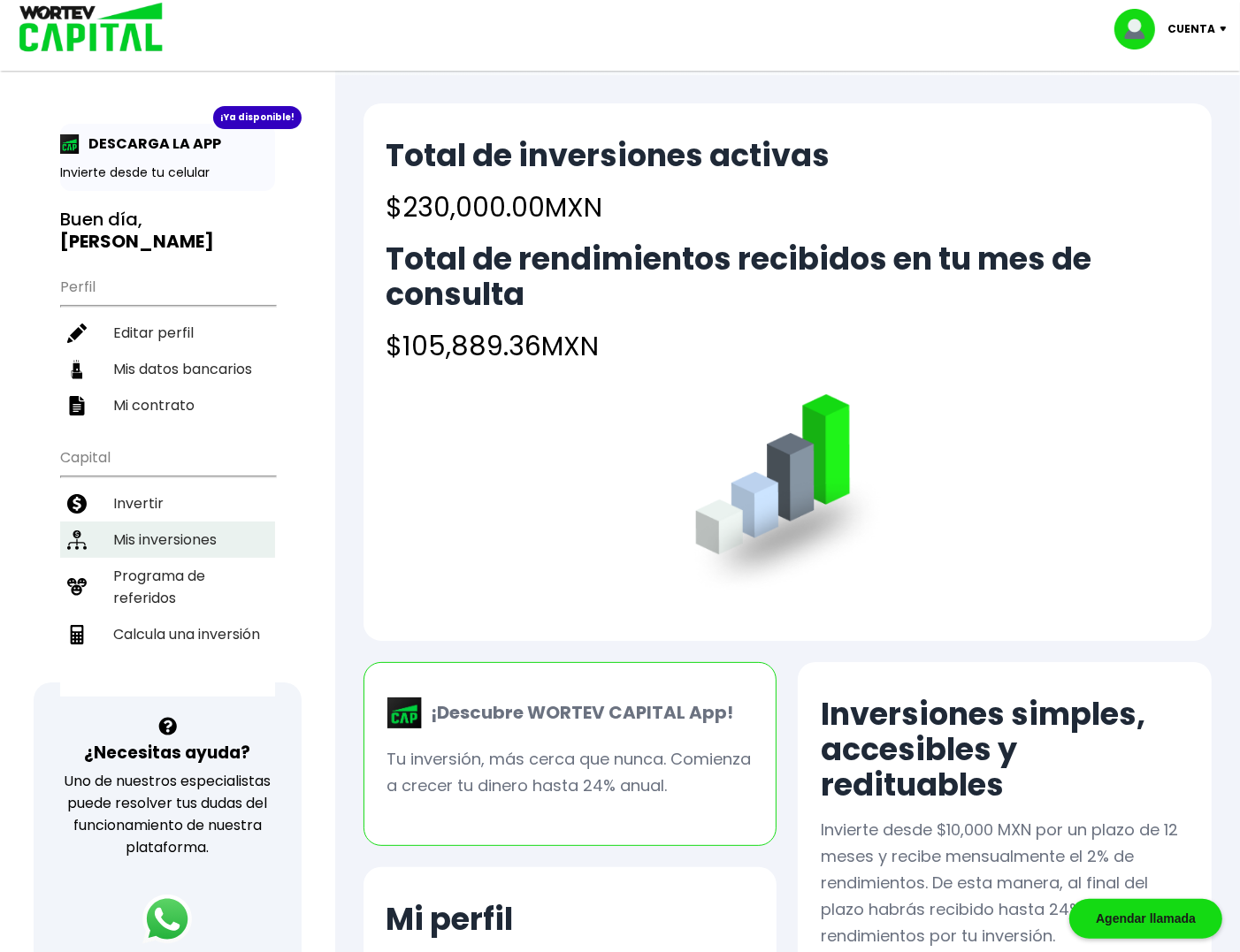
click at [178, 521] on li "Mis inversiones" at bounding box center [168, 539] width 215 height 36
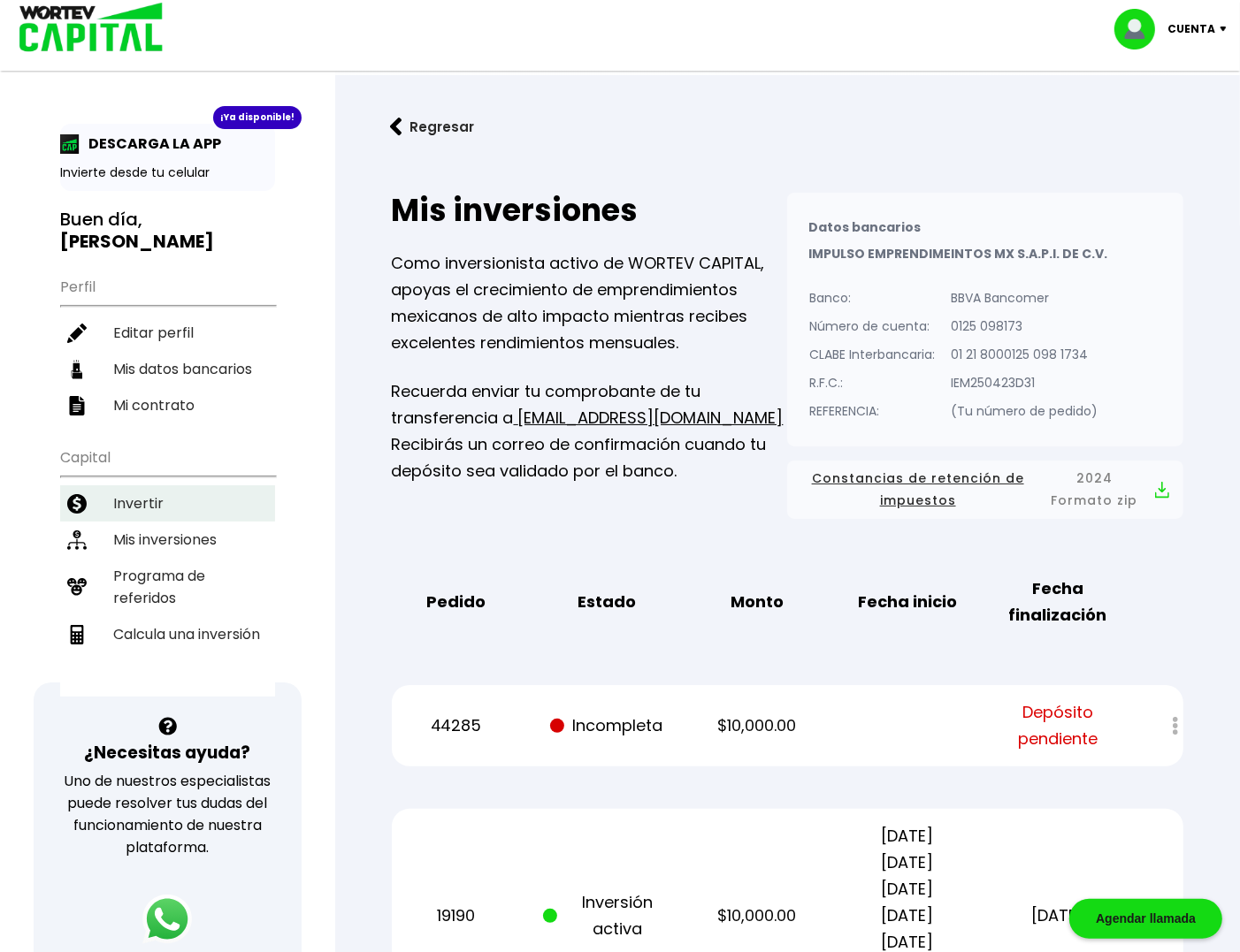
click at [146, 485] on li "Invertir" at bounding box center [168, 503] width 215 height 36
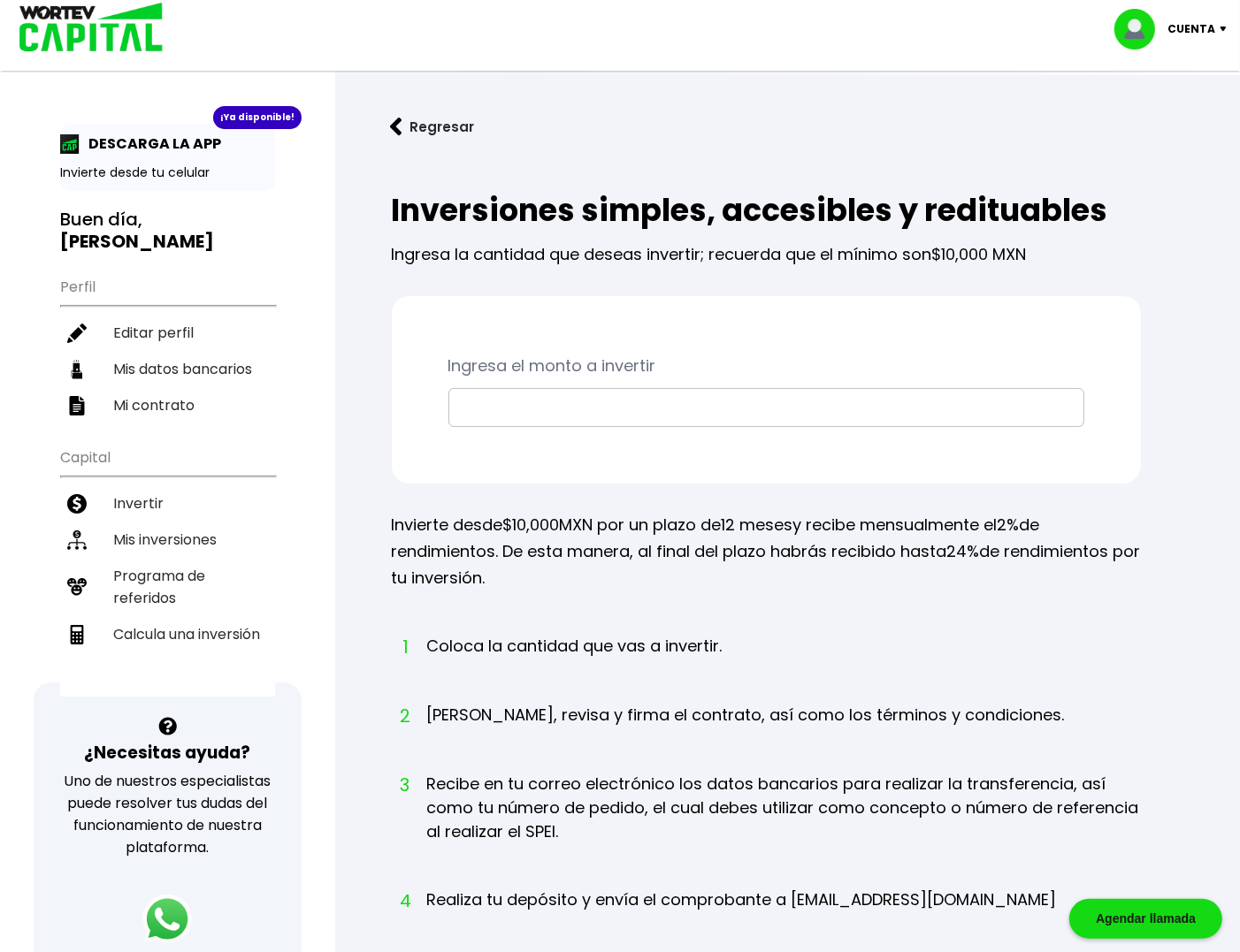
click at [97, 51] on img at bounding box center [85, 28] width 168 height 58
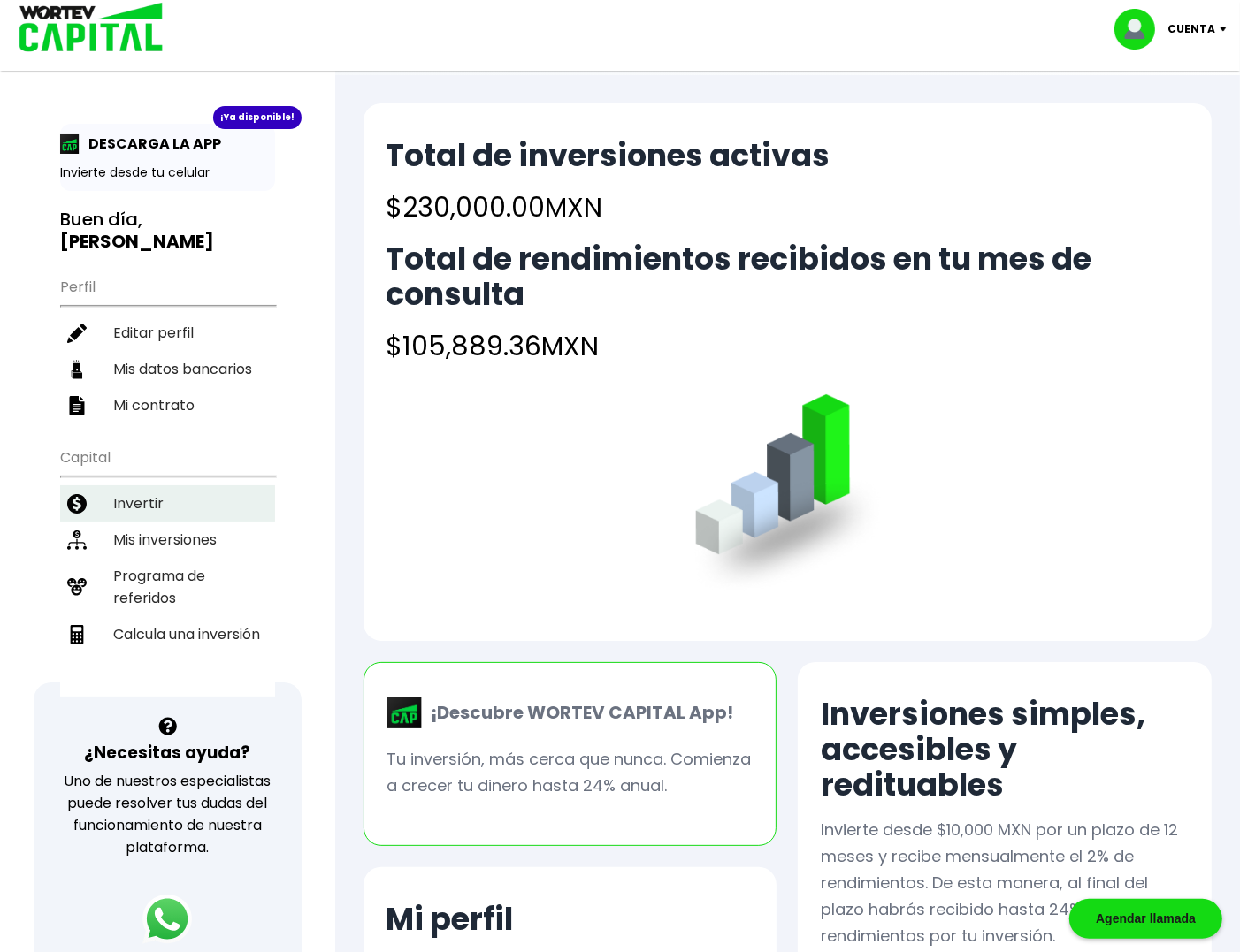
click at [154, 485] on li "Invertir" at bounding box center [168, 503] width 215 height 36
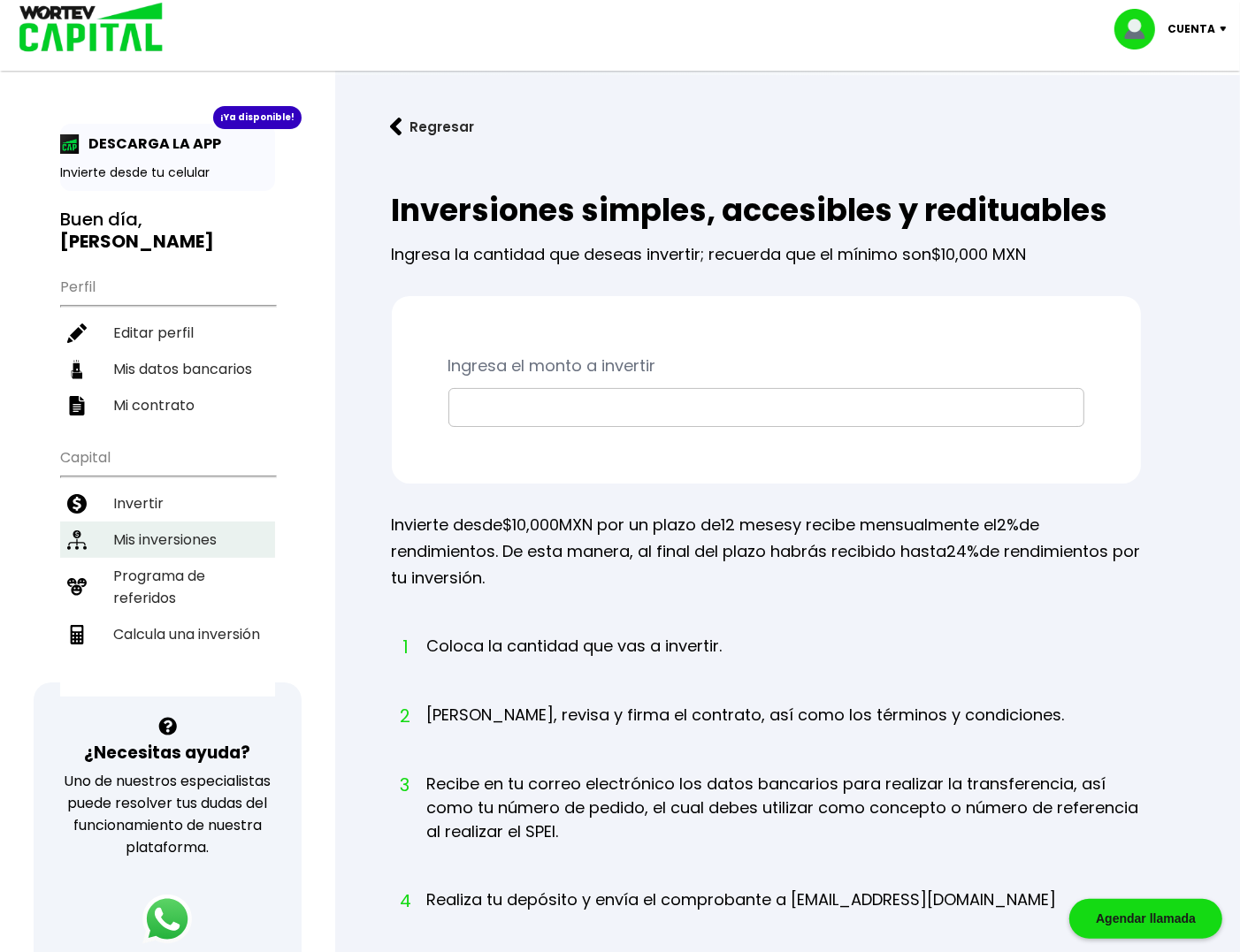
click at [142, 521] on li "Mis inversiones" at bounding box center [168, 539] width 215 height 36
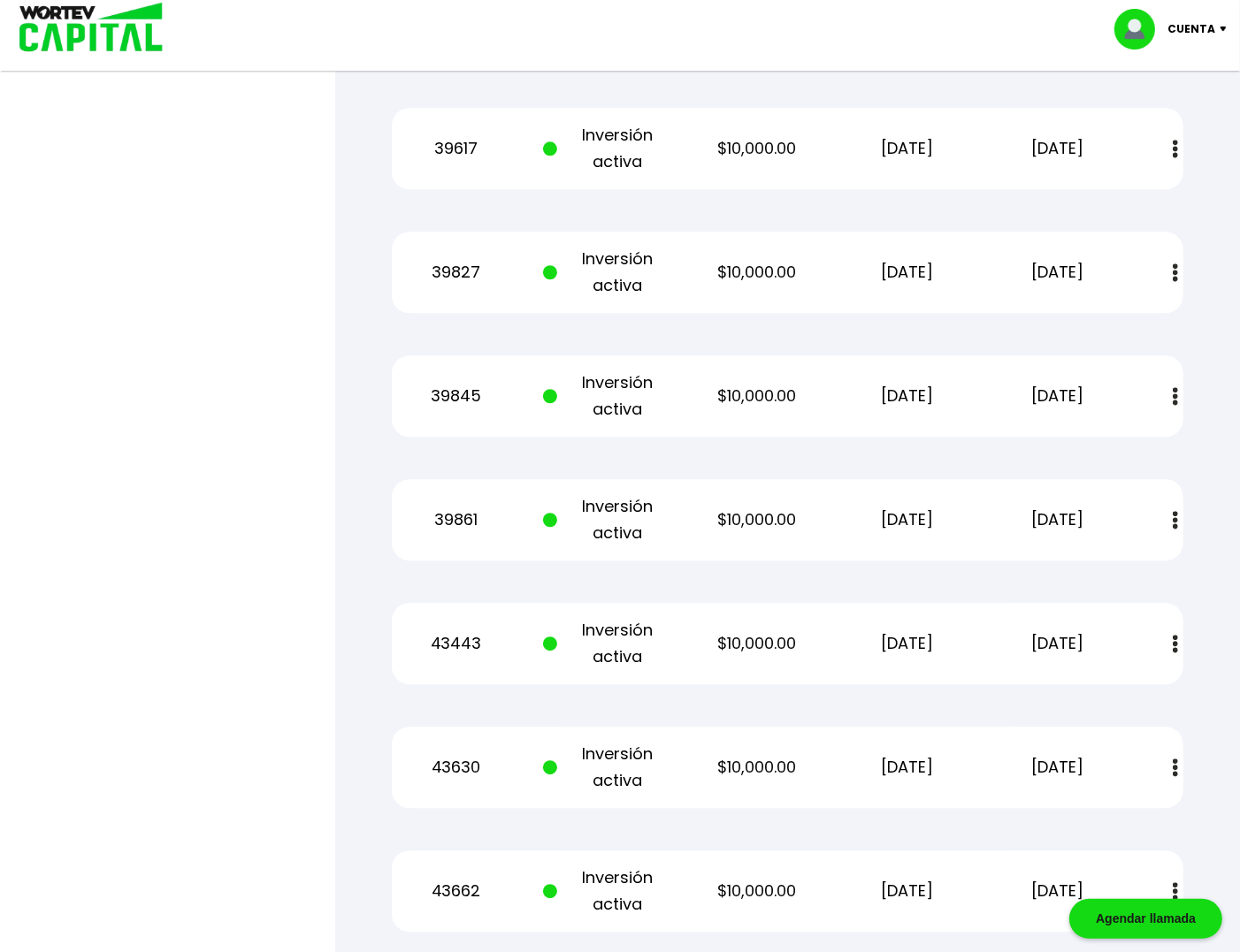
scroll to position [4245, 0]
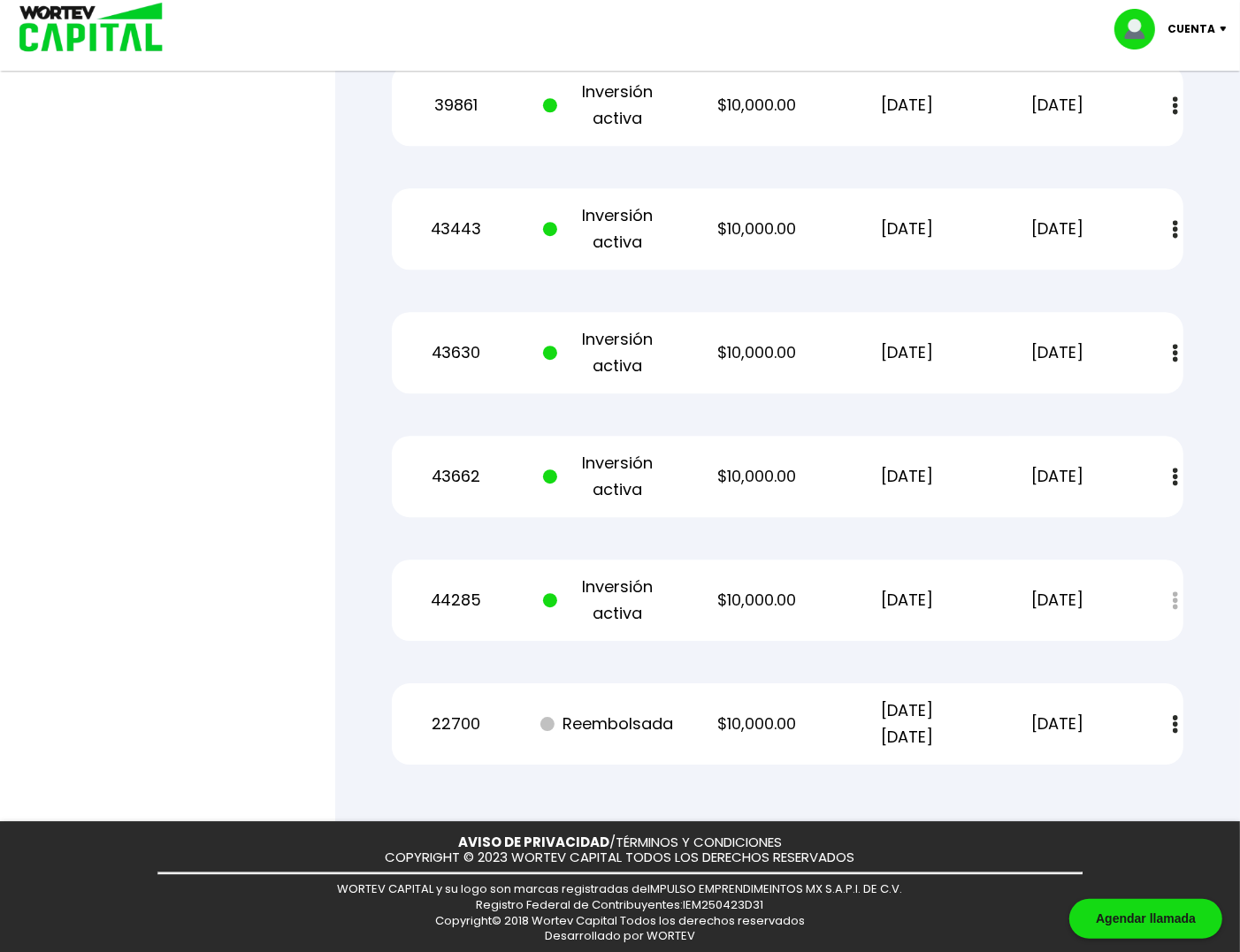
drag, startPoint x: 861, startPoint y: 591, endPoint x: 961, endPoint y: 591, distance: 100.0
click at [961, 591] on p "[DATE]" at bounding box center [907, 600] width 127 height 26
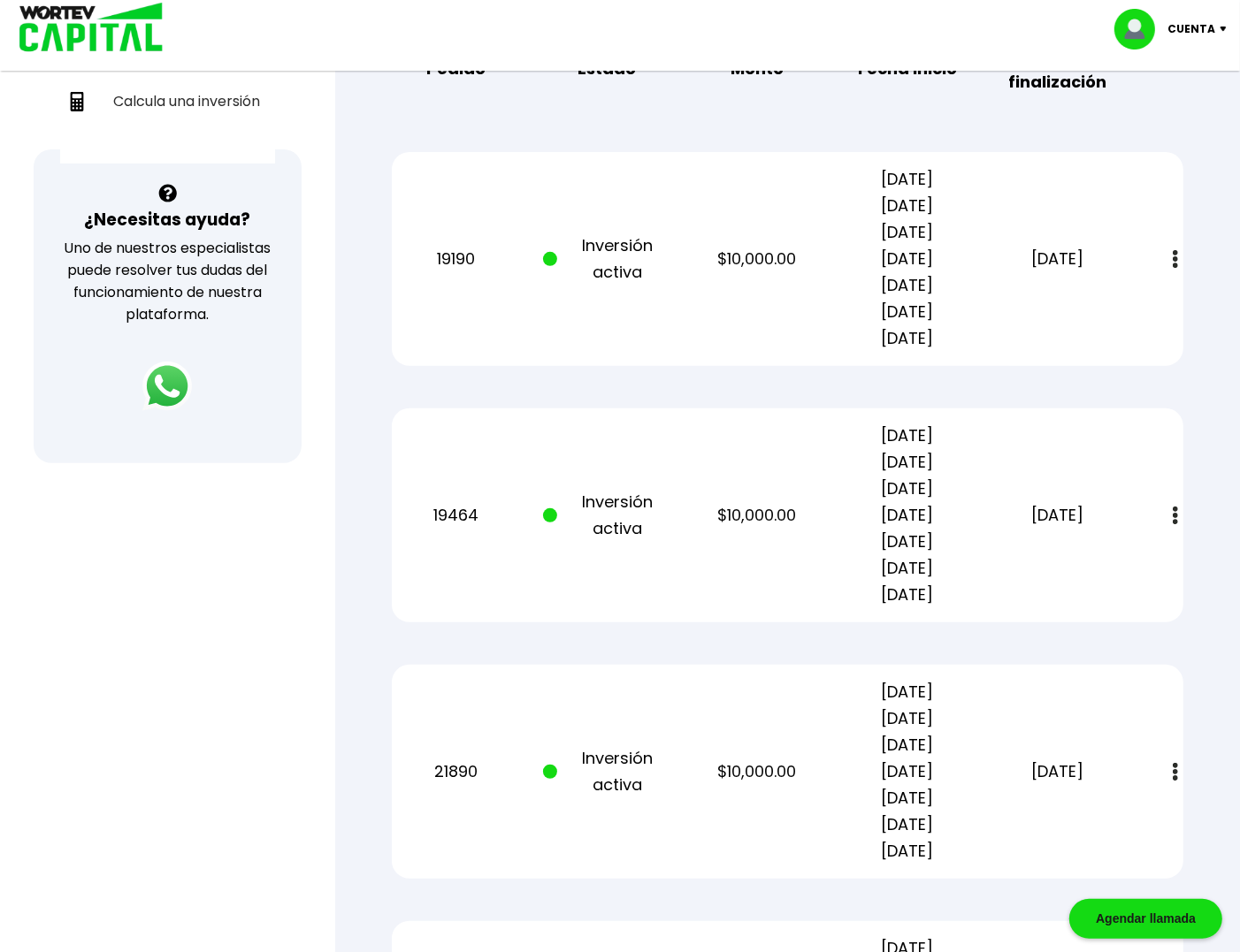
scroll to position [0, 0]
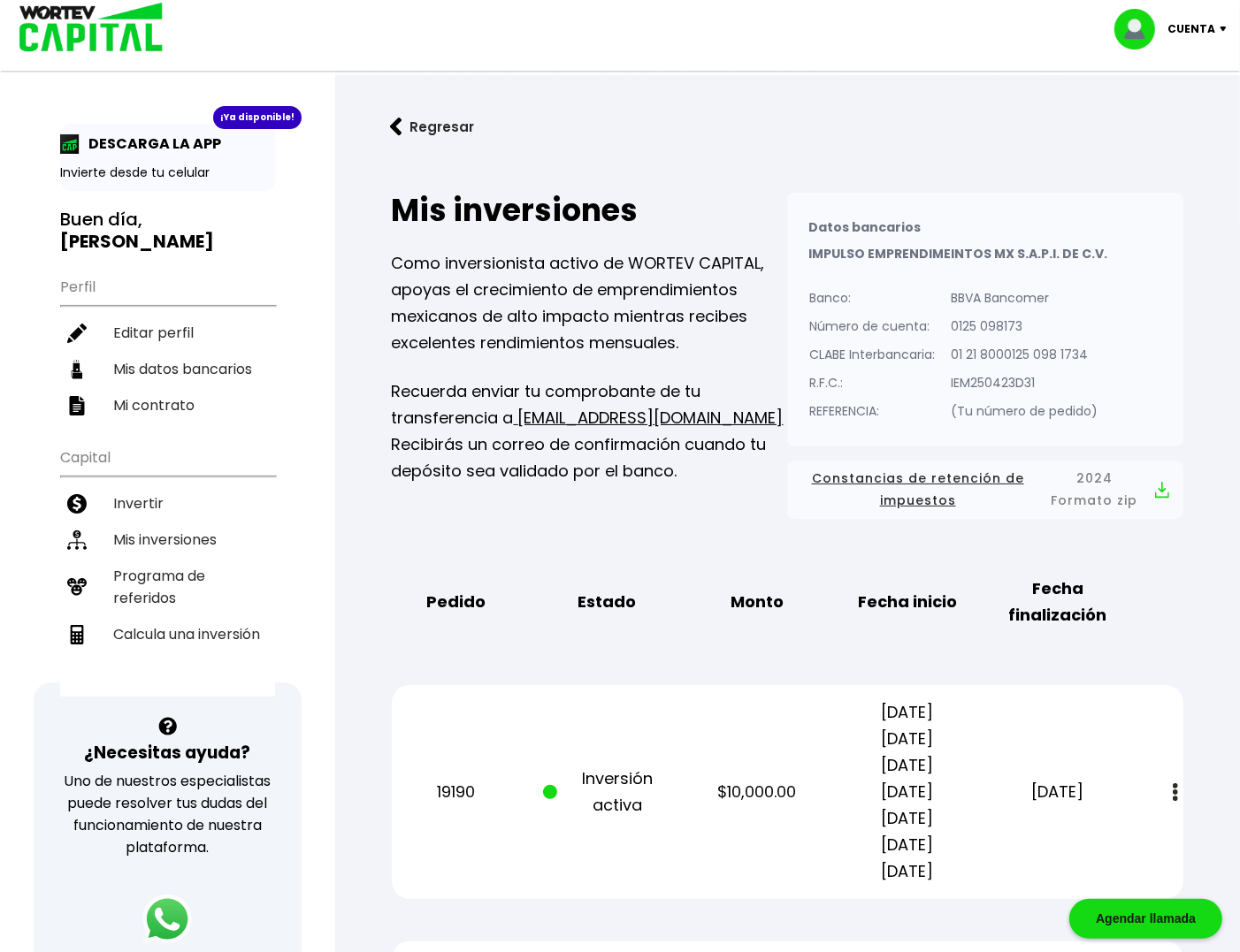
drag, startPoint x: 368, startPoint y: 623, endPoint x: 343, endPoint y: 284, distance: 339.9
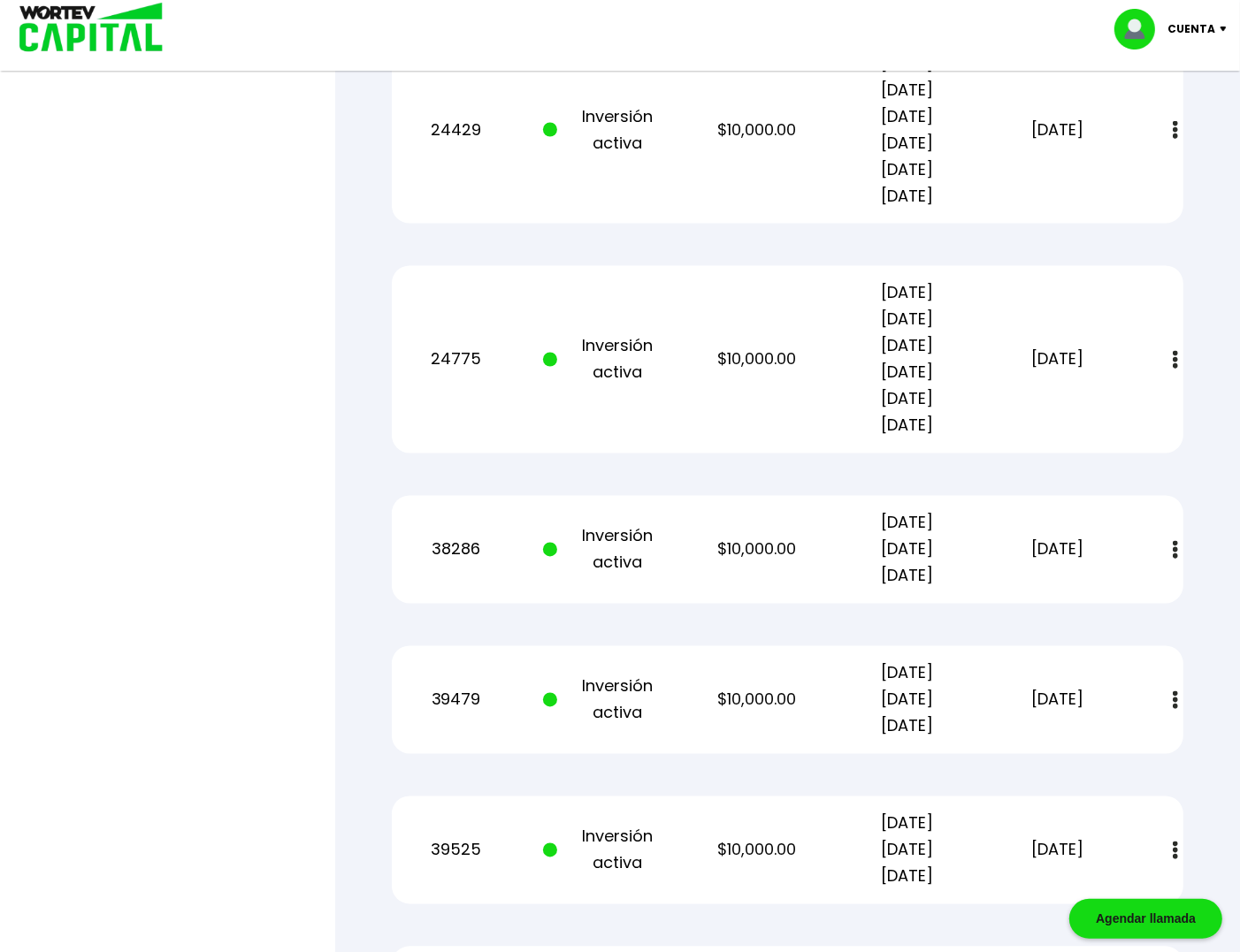
scroll to position [4245, 0]
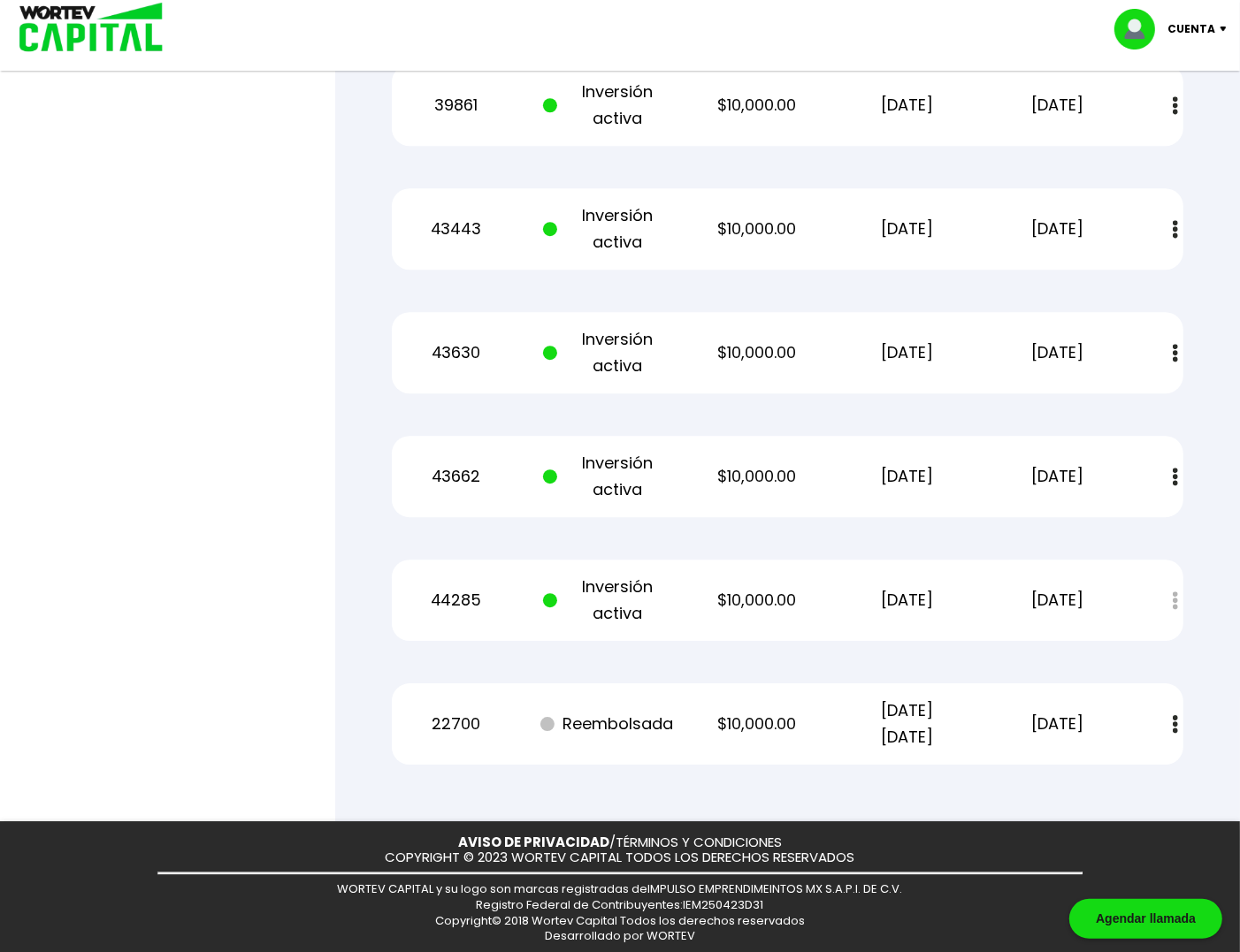
drag, startPoint x: 407, startPoint y: 486, endPoint x: 419, endPoint y: 897, distance: 411.2
drag, startPoint x: 845, startPoint y: 602, endPoint x: 961, endPoint y: 605, distance: 116.0
click at [961, 605] on p "[DATE]" at bounding box center [907, 600] width 127 height 26
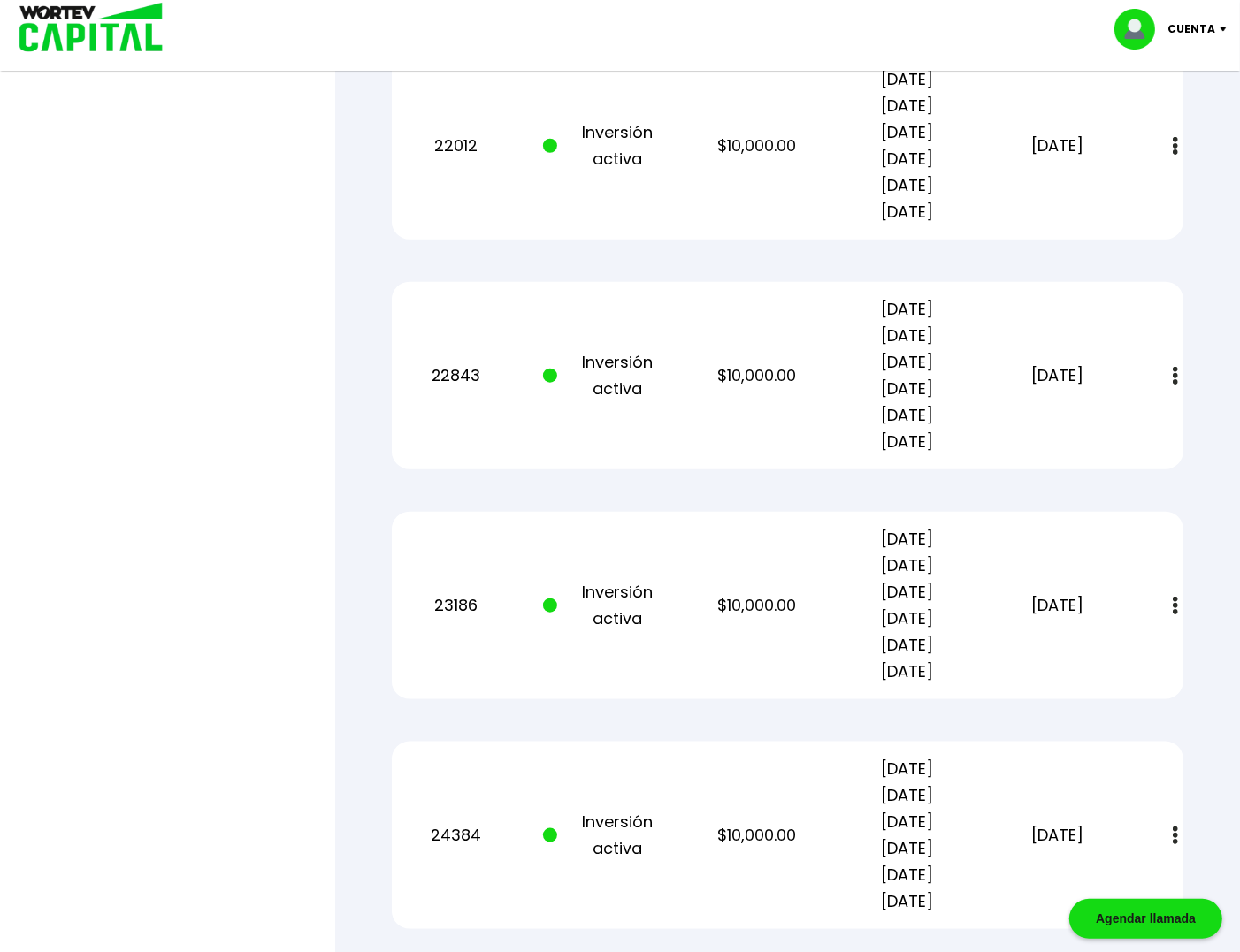
scroll to position [0, 0]
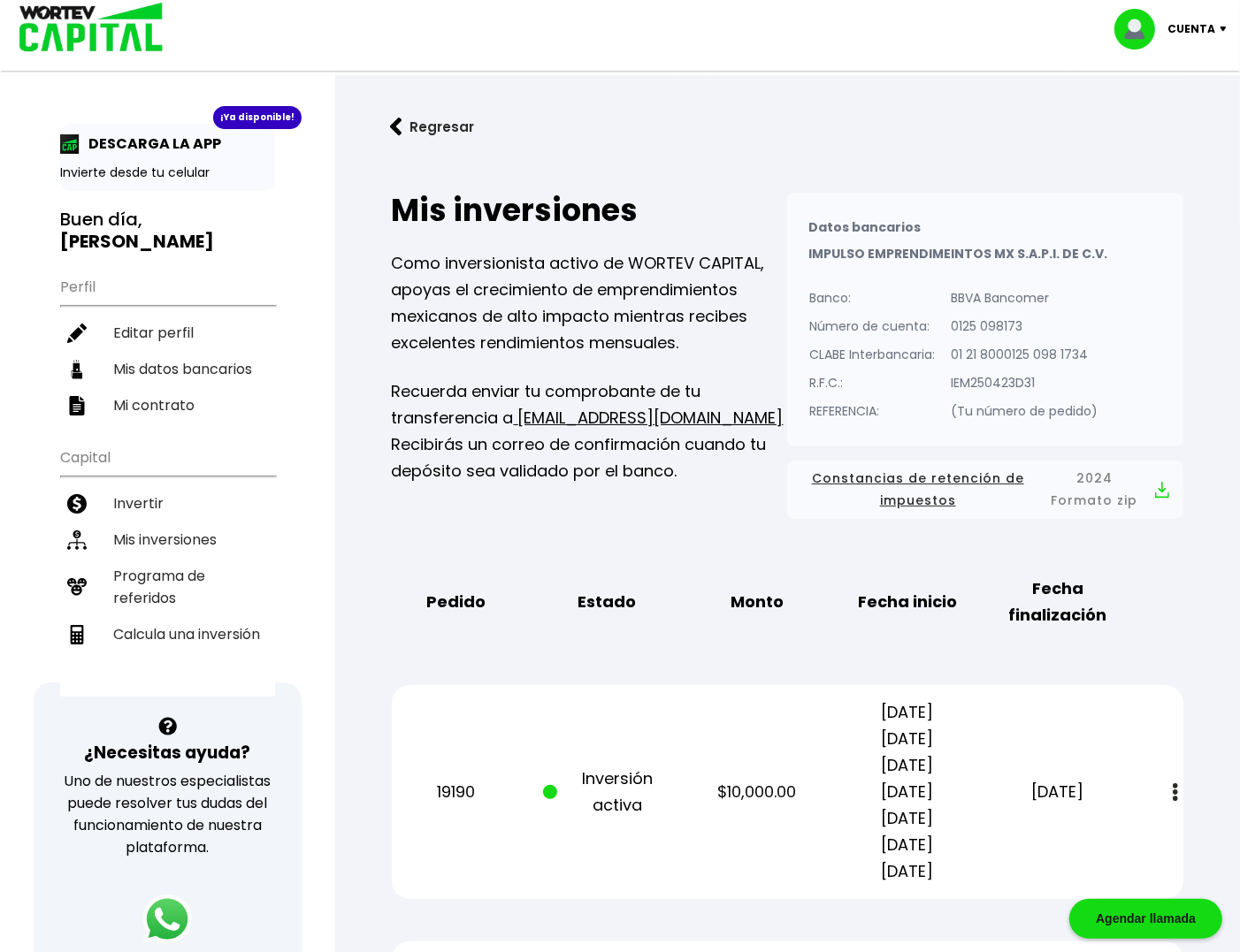
drag, startPoint x: 404, startPoint y: 564, endPoint x: 330, endPoint y: 188, distance: 383.2
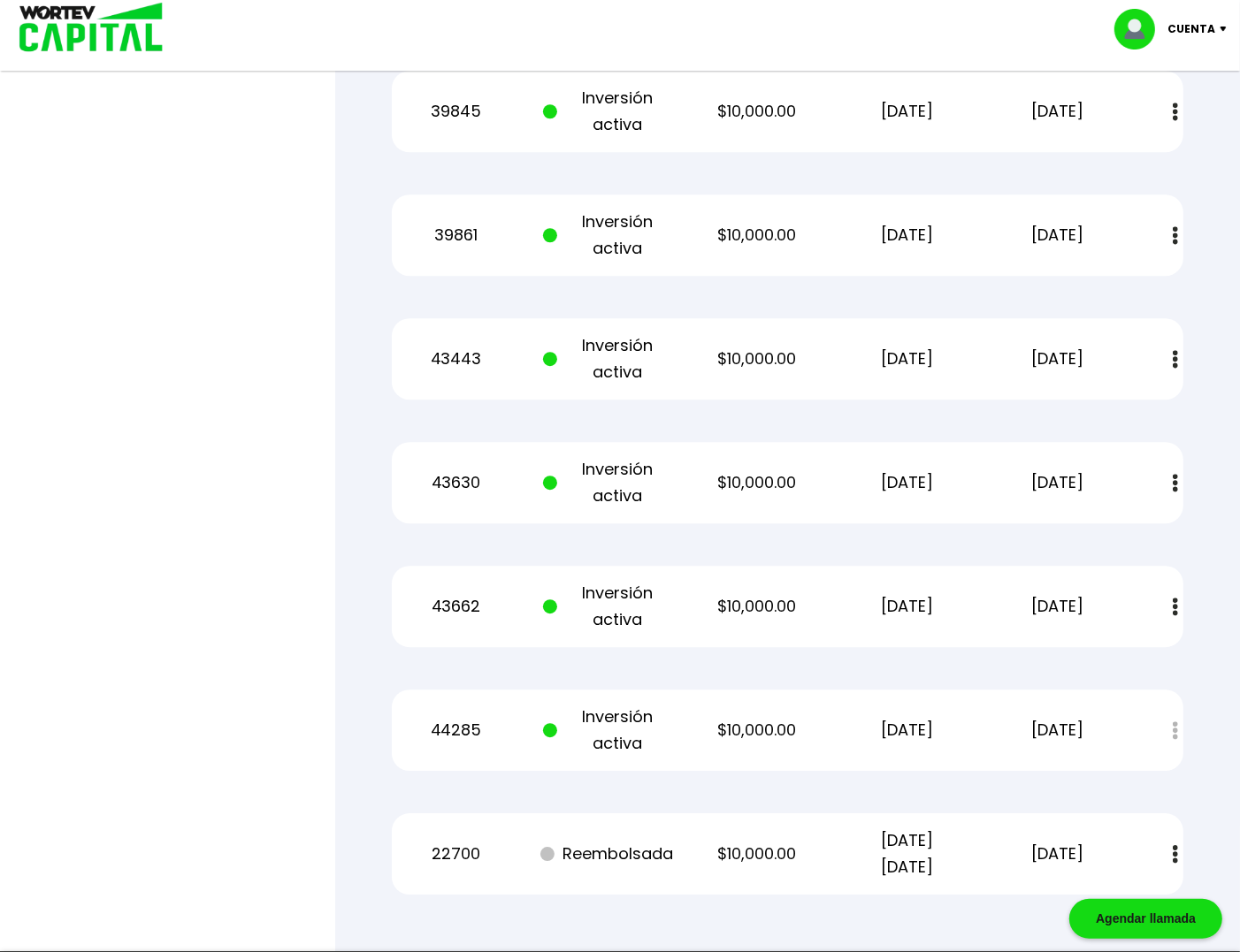
scroll to position [4245, 0]
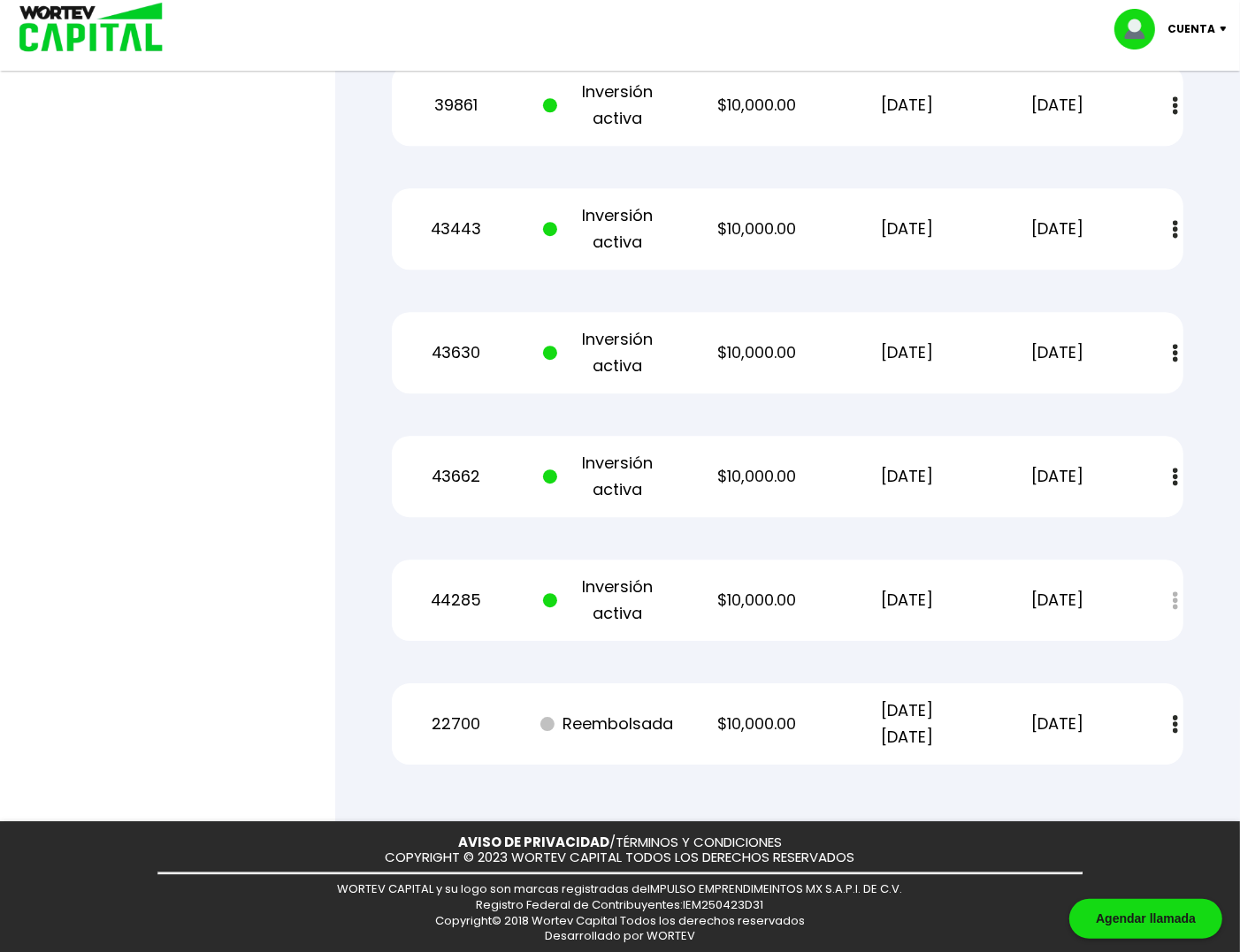
drag, startPoint x: 629, startPoint y: 508, endPoint x: 607, endPoint y: 885, distance: 377.6
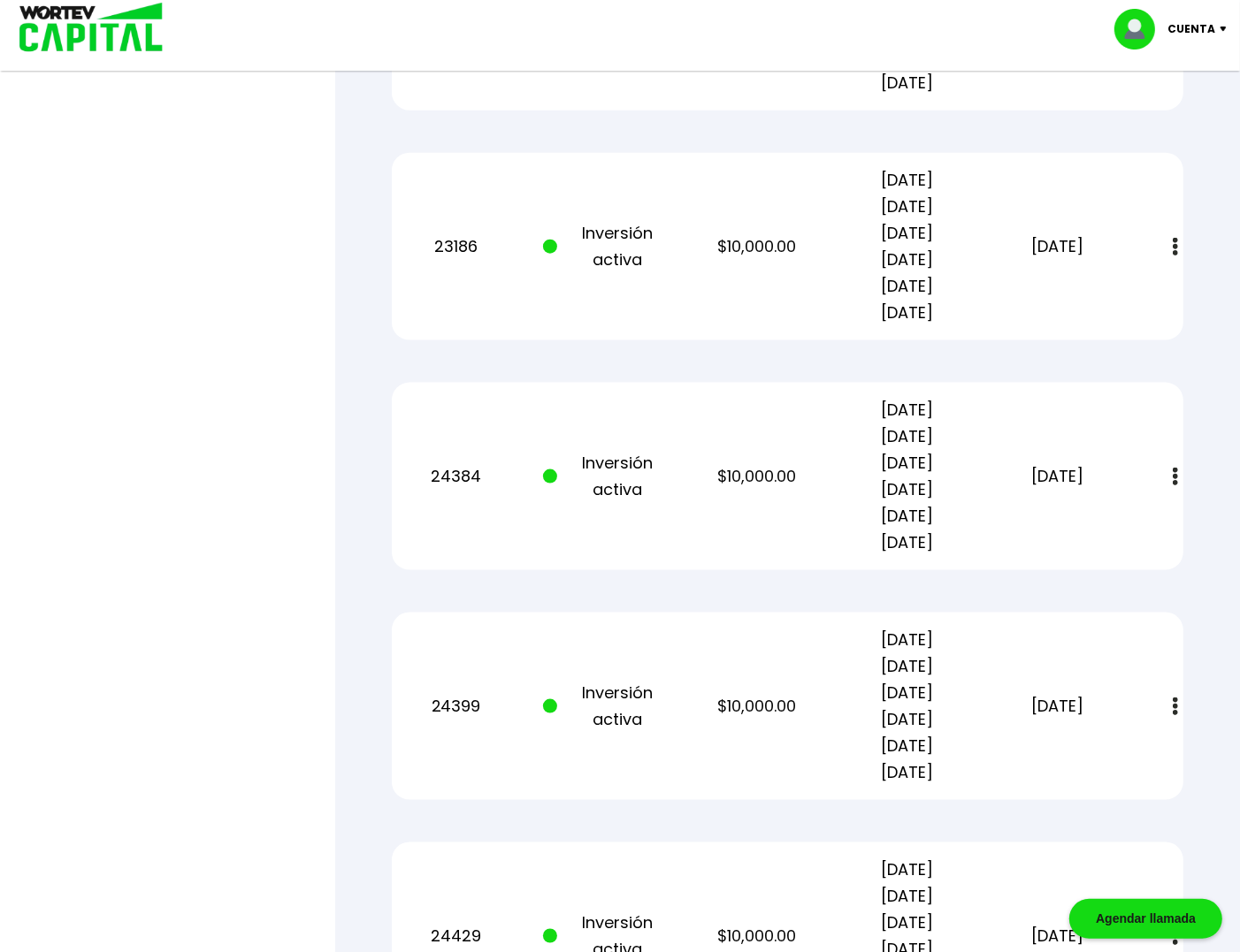
scroll to position [0, 0]
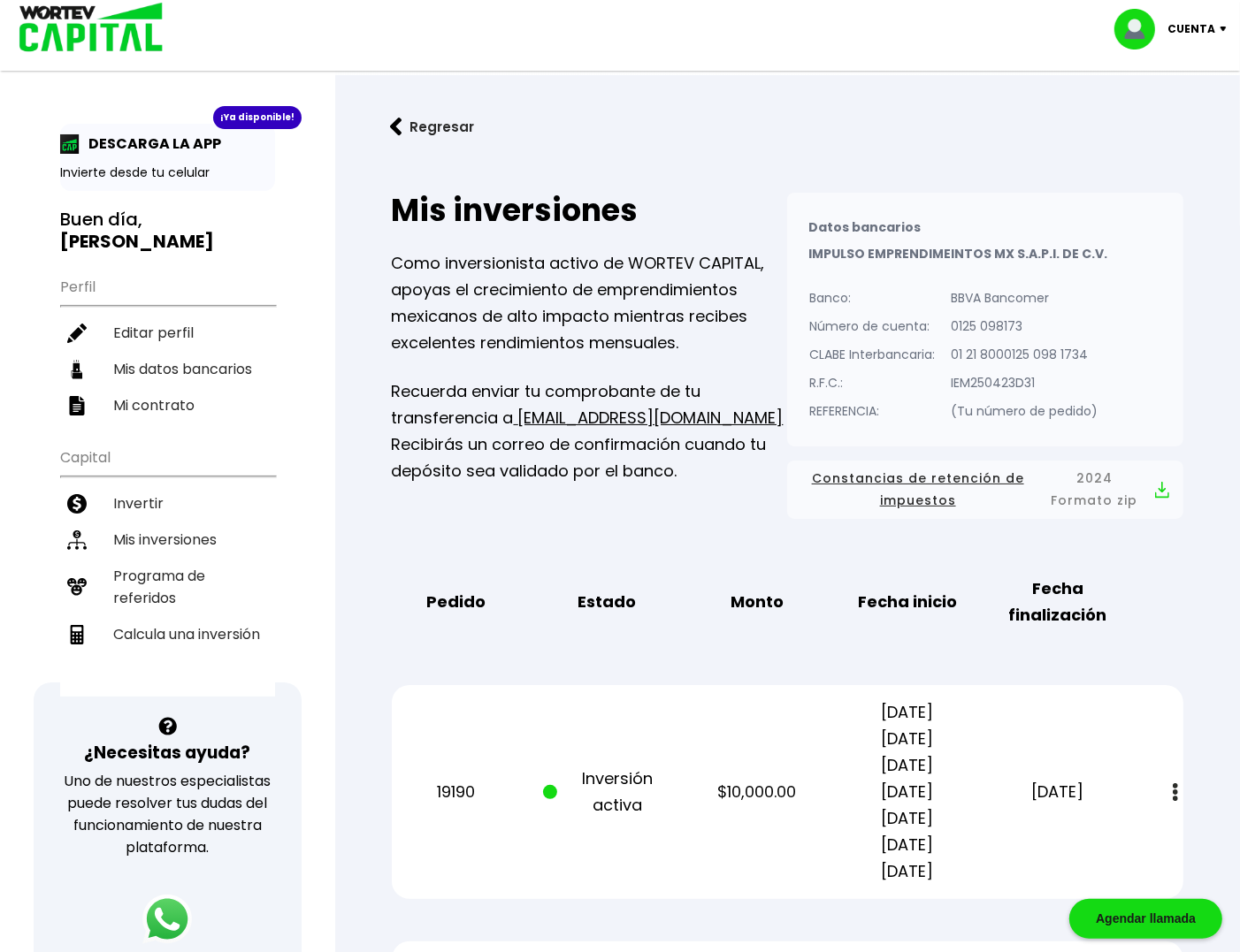
drag, startPoint x: 540, startPoint y: 687, endPoint x: 516, endPoint y: 328, distance: 359.8
click at [129, 485] on li "Invertir" at bounding box center [168, 503] width 215 height 36
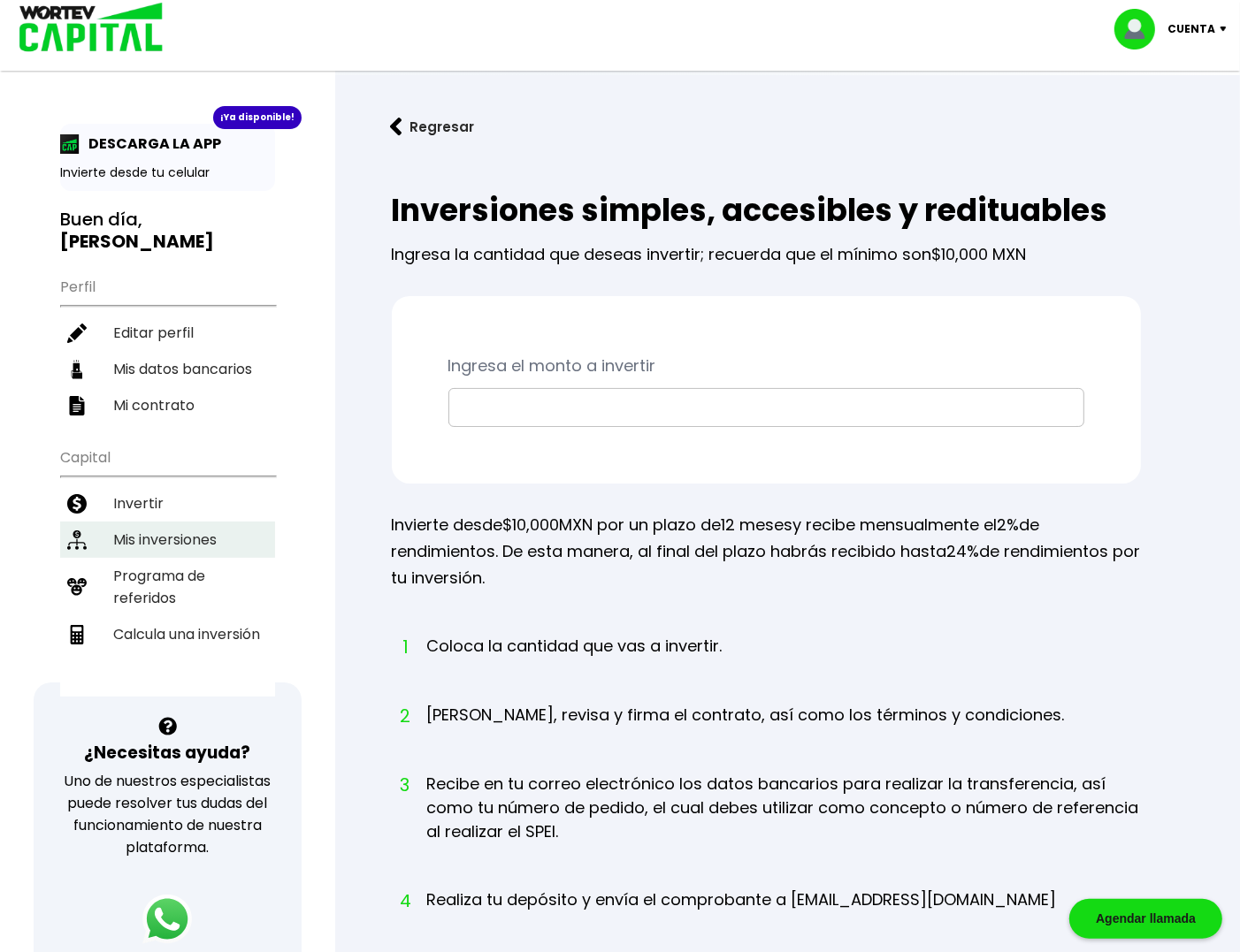
click at [136, 521] on li "Mis inversiones" at bounding box center [168, 539] width 215 height 36
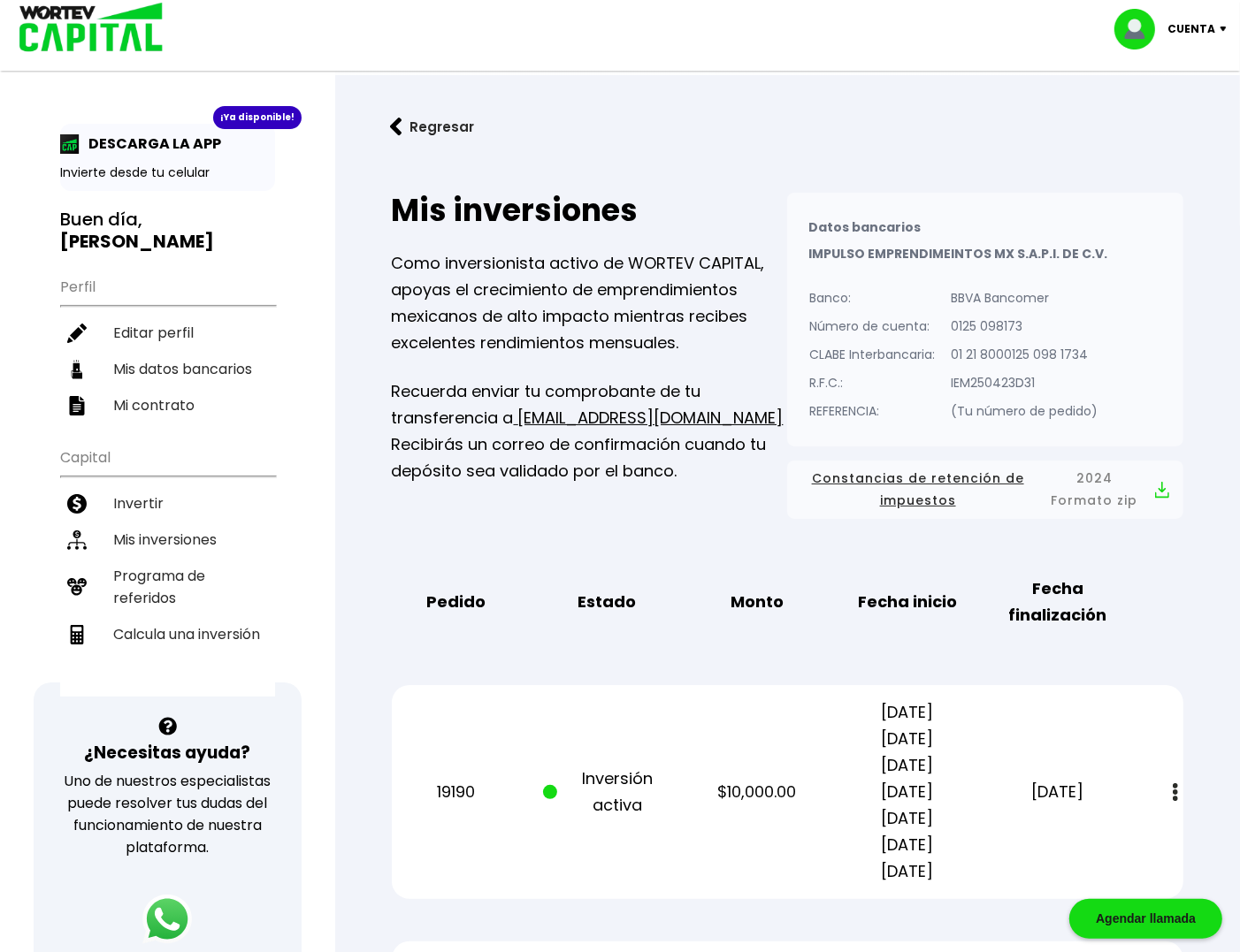
drag, startPoint x: 329, startPoint y: 647, endPoint x: 312, endPoint y: 241, distance: 406.4
click at [140, 485] on li "Invertir" at bounding box center [168, 503] width 215 height 36
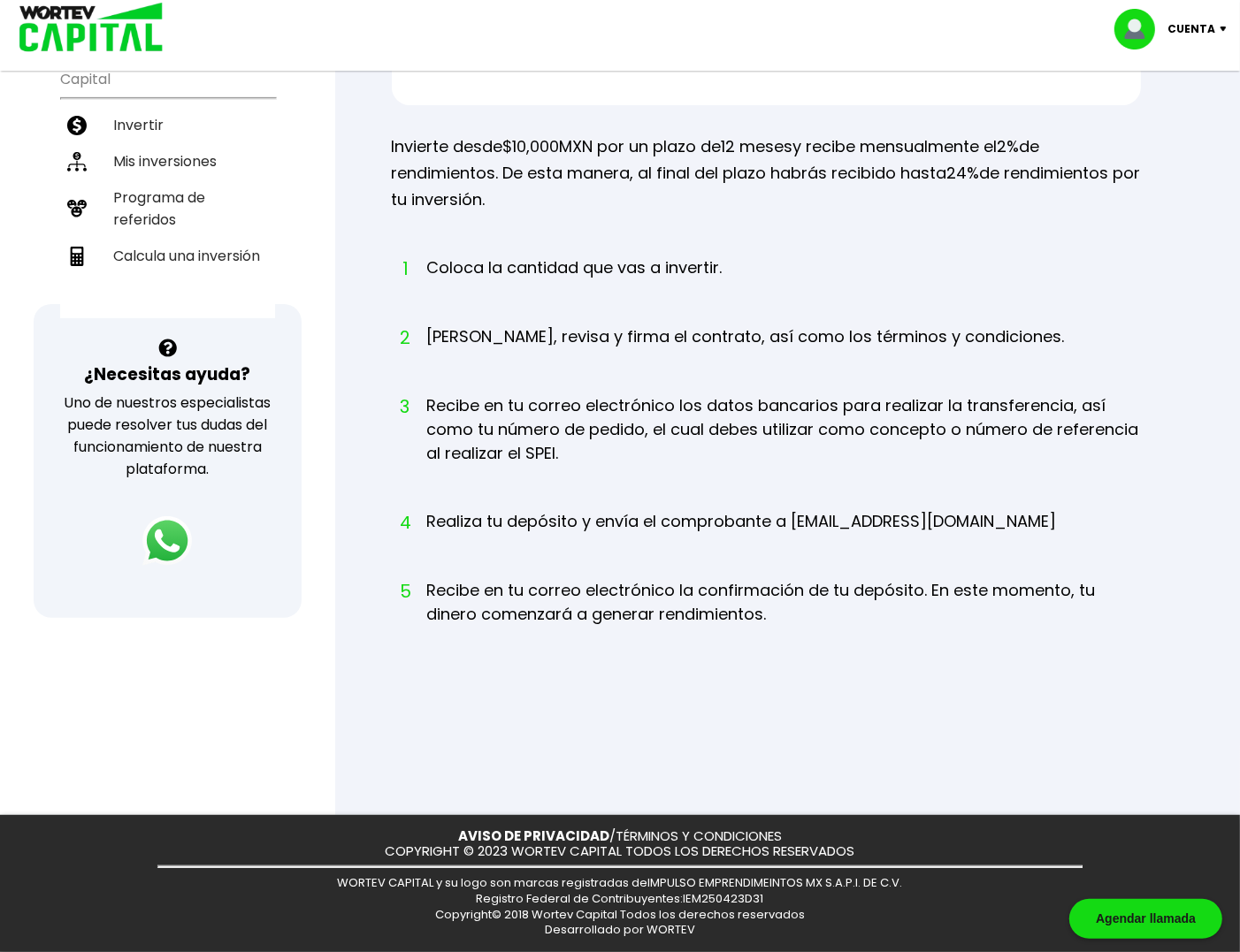
scroll to position [84, 0]
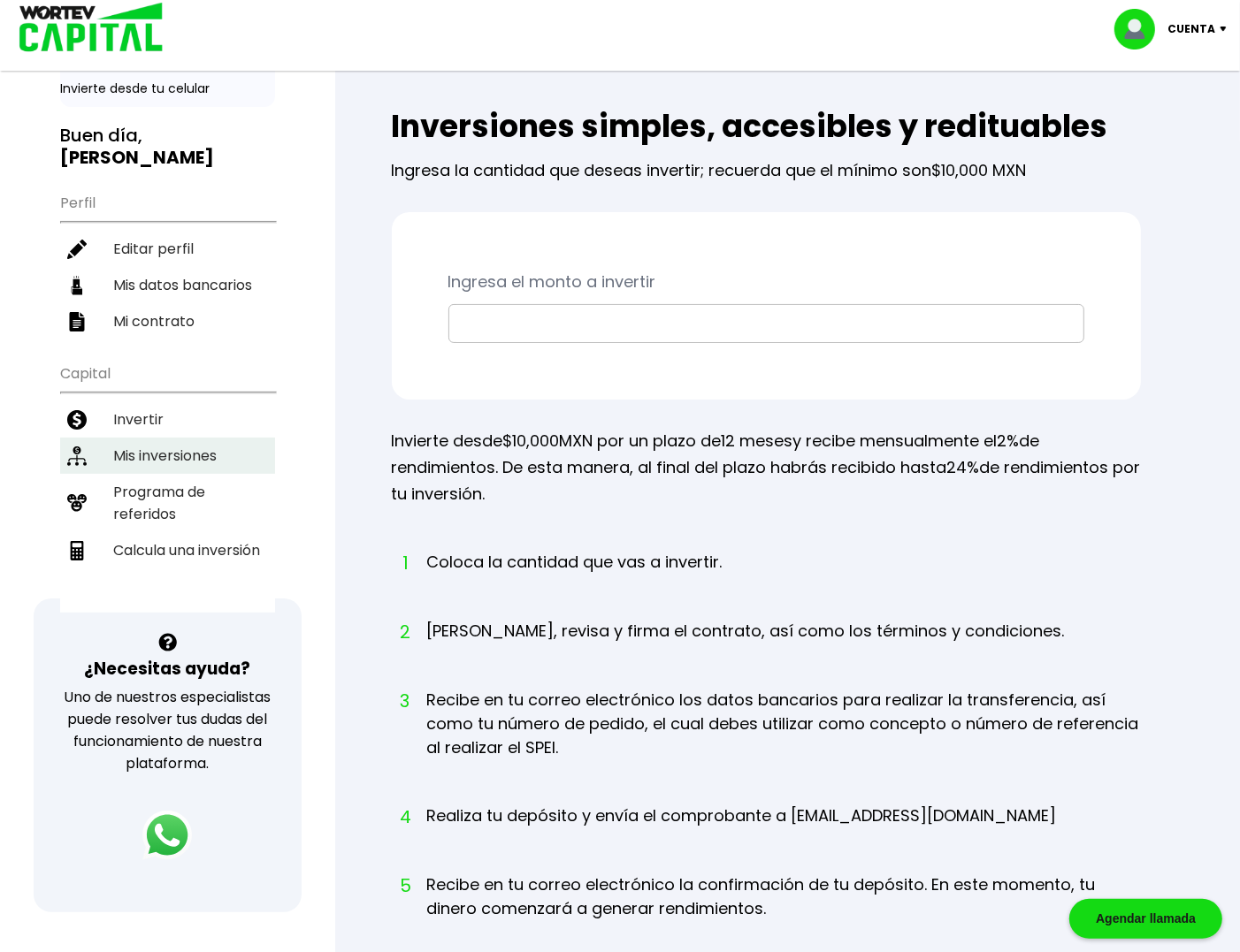
click at [175, 437] on li "Mis inversiones" at bounding box center [168, 455] width 215 height 36
